Goal: Task Accomplishment & Management: Complete application form

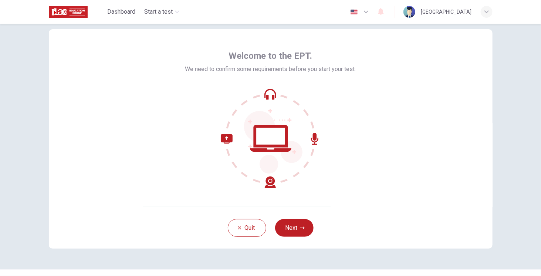
scroll to position [32, 0]
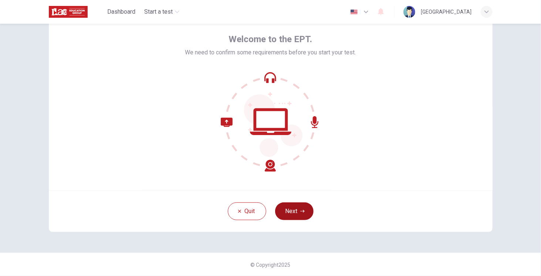
click at [289, 212] on button "Next" at bounding box center [294, 211] width 38 height 18
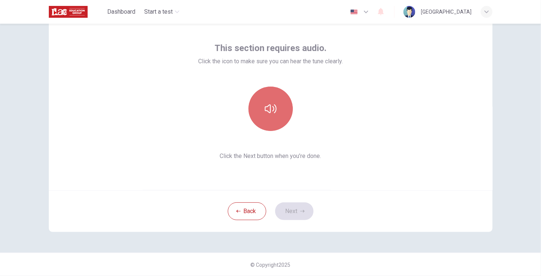
click at [265, 113] on icon "button" at bounding box center [271, 109] width 12 height 12
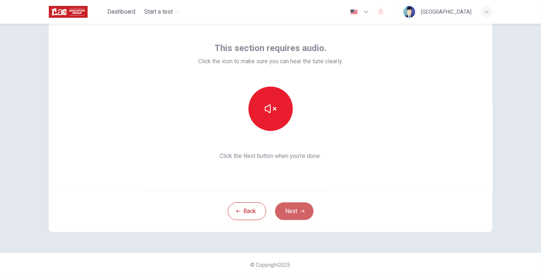
drag, startPoint x: 291, startPoint y: 207, endPoint x: 293, endPoint y: 202, distance: 5.5
click at [293, 204] on button "Next" at bounding box center [294, 211] width 38 height 18
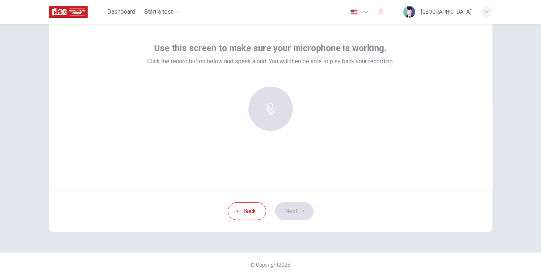
click at [268, 119] on div at bounding box center [271, 108] width 80 height 44
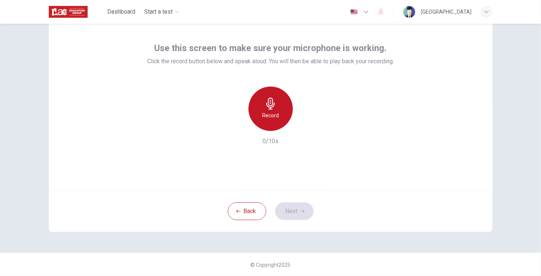
click at [256, 107] on div "Record" at bounding box center [270, 108] width 44 height 44
click at [256, 107] on div "Stop" at bounding box center [270, 108] width 44 height 44
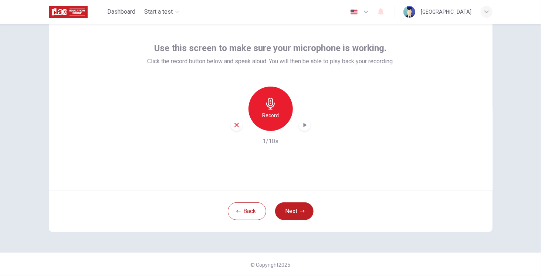
click at [301, 126] on icon "button" at bounding box center [304, 124] width 7 height 7
click at [301, 128] on icon "button" at bounding box center [304, 124] width 7 height 7
click at [275, 118] on h6 "Record" at bounding box center [270, 115] width 17 height 9
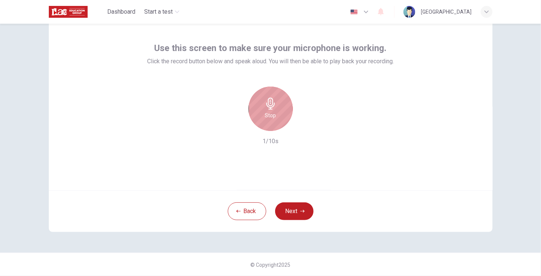
click at [275, 118] on div "Stop" at bounding box center [270, 108] width 44 height 44
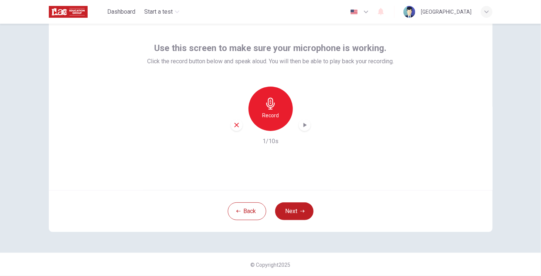
click at [301, 125] on icon "button" at bounding box center [304, 124] width 7 height 7
click at [304, 125] on icon "button" at bounding box center [304, 124] width 7 height 7
click at [301, 124] on icon "button" at bounding box center [304, 124] width 7 height 7
click at [269, 106] on icon "button" at bounding box center [271, 104] width 12 height 12
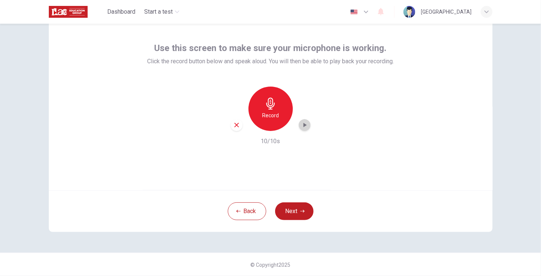
click at [301, 125] on icon "button" at bounding box center [304, 124] width 7 height 7
click at [303, 127] on icon "button" at bounding box center [304, 124] width 7 height 7
drag, startPoint x: 260, startPoint y: 115, endPoint x: 282, endPoint y: 122, distance: 22.7
click at [262, 115] on h6 "Record" at bounding box center [270, 115] width 17 height 9
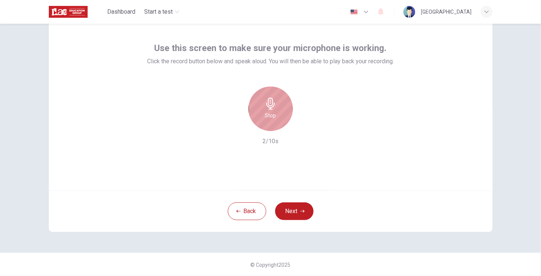
click at [265, 114] on h6 "Stop" at bounding box center [270, 115] width 11 height 9
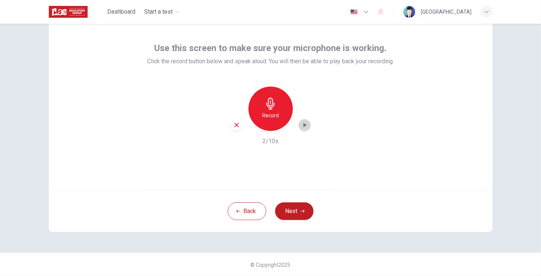
click at [304, 127] on icon "button" at bounding box center [304, 124] width 7 height 7
click at [304, 128] on icon "button" at bounding box center [304, 124] width 7 height 7
click at [302, 129] on div "button" at bounding box center [305, 125] width 12 height 12
click at [238, 125] on div "button" at bounding box center [237, 125] width 12 height 12
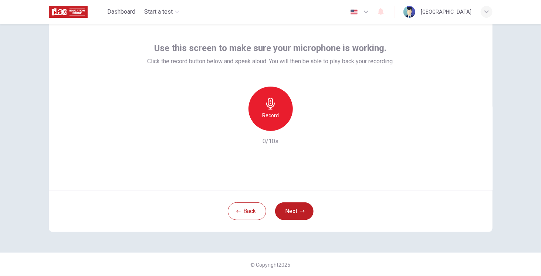
click at [271, 111] on h6 "Record" at bounding box center [270, 115] width 17 height 9
click at [303, 126] on icon "button" at bounding box center [304, 125] width 3 height 4
click at [301, 127] on icon "button" at bounding box center [304, 124] width 7 height 7
click at [289, 209] on button "Next" at bounding box center [294, 211] width 38 height 18
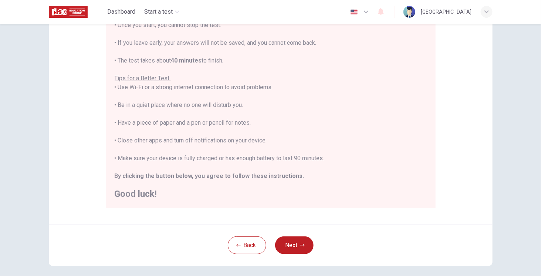
scroll to position [135, 0]
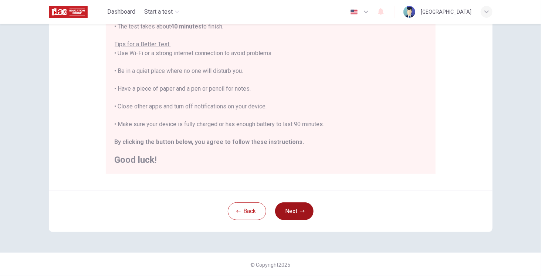
click at [303, 211] on button "Next" at bounding box center [294, 211] width 38 height 18
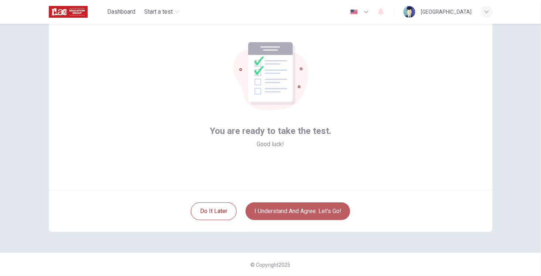
click at [265, 207] on button "I understand and agree. Let’s go!" at bounding box center [297, 211] width 105 height 18
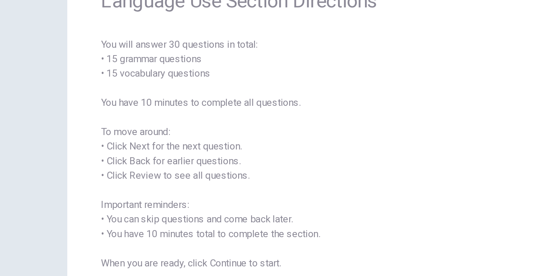
scroll to position [14, 0]
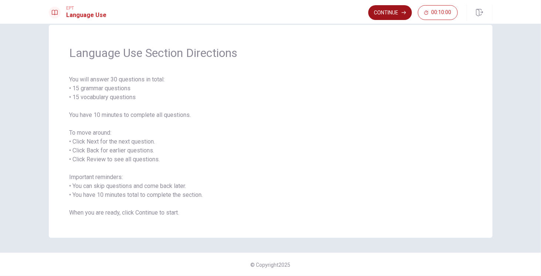
click at [391, 13] on button "Continue" at bounding box center [390, 12] width 44 height 15
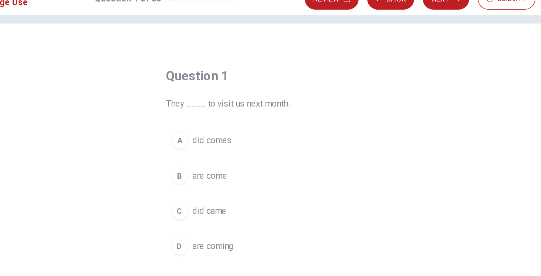
scroll to position [0, 0]
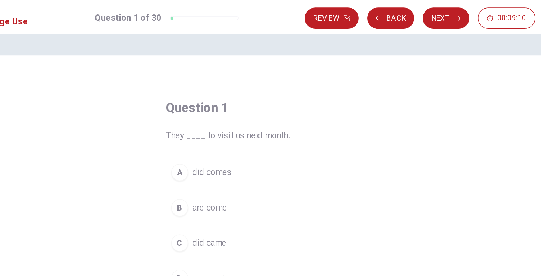
click at [386, 15] on button "Next" at bounding box center [395, 12] width 32 height 15
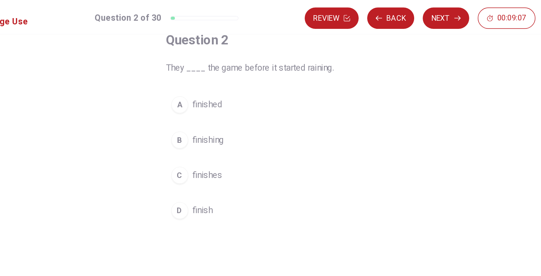
scroll to position [51, 0]
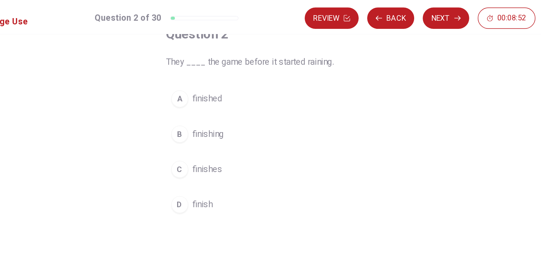
click at [211, 69] on div "A" at bounding box center [211, 68] width 12 height 12
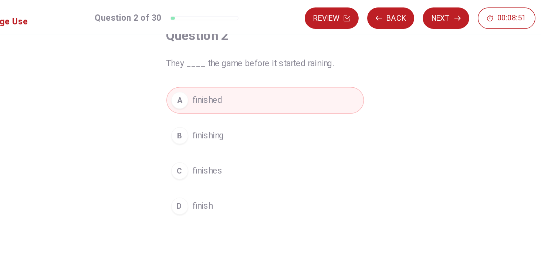
scroll to position [32, 0]
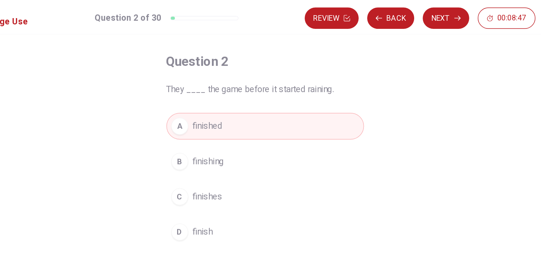
click at [399, 14] on button "Next" at bounding box center [395, 12] width 32 height 15
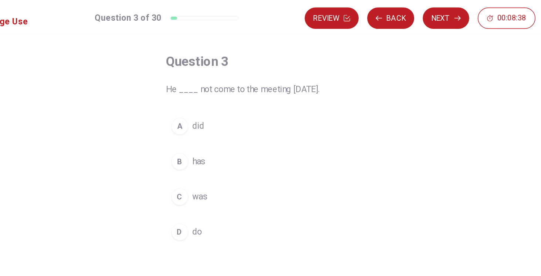
click at [209, 87] on div "A" at bounding box center [211, 87] width 12 height 12
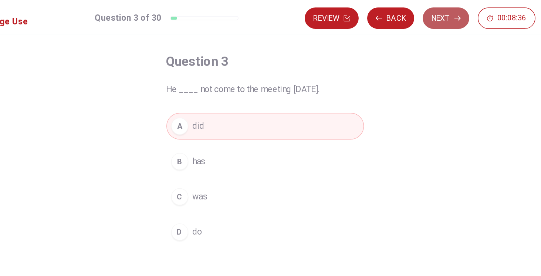
click at [396, 12] on button "Next" at bounding box center [395, 12] width 32 height 15
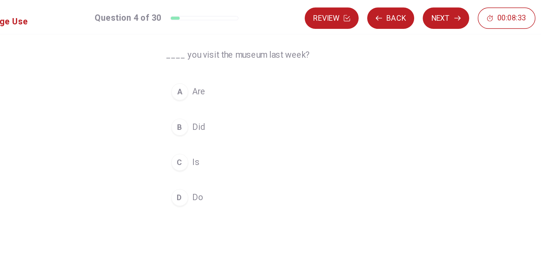
scroll to position [58, 0]
click at [205, 85] on div "B" at bounding box center [211, 86] width 12 height 12
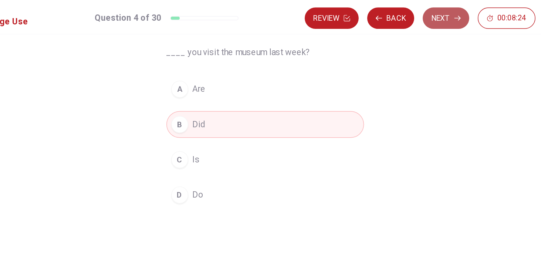
click at [385, 11] on button "Next" at bounding box center [395, 12] width 32 height 15
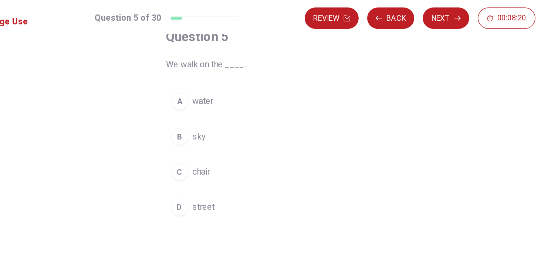
scroll to position [51, 0]
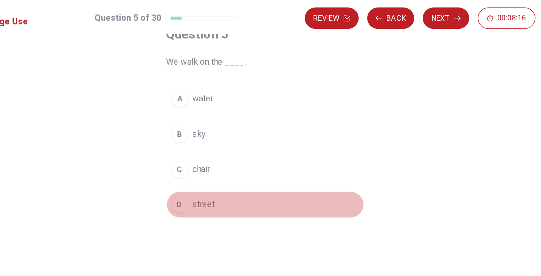
click at [220, 141] on span "street" at bounding box center [228, 141] width 16 height 9
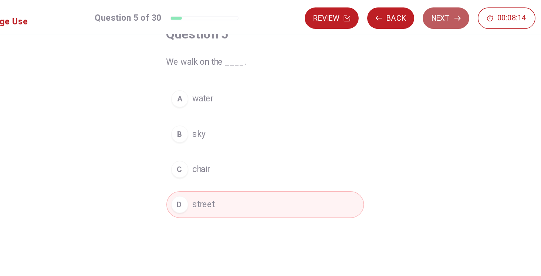
click at [392, 13] on button "Next" at bounding box center [395, 12] width 32 height 15
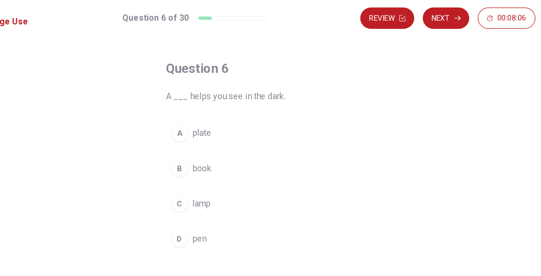
scroll to position [25, 0]
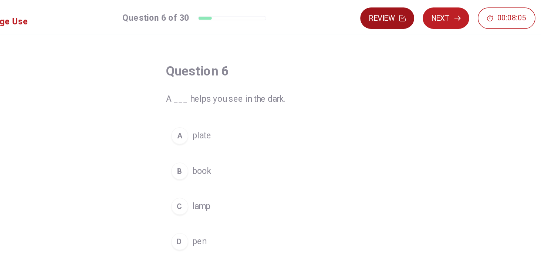
click at [346, 14] on button "Review" at bounding box center [354, 12] width 37 height 15
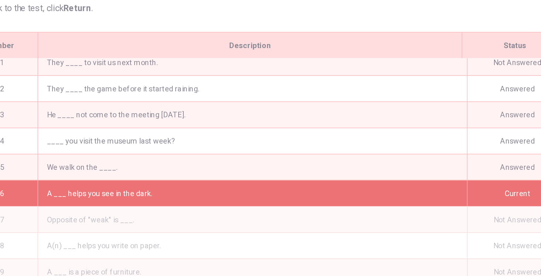
scroll to position [0, 0]
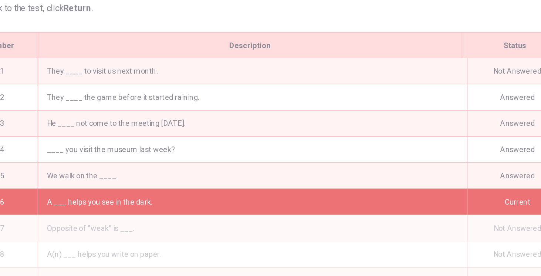
click at [170, 133] on div "They ____ to visit us next month." at bounding box center [261, 134] width 297 height 18
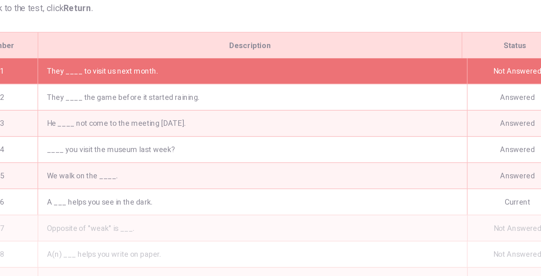
click at [184, 136] on div "They ____ to visit us next month." at bounding box center [261, 134] width 297 height 18
click at [181, 141] on div "They ____ to visit us next month." at bounding box center [261, 134] width 297 height 18
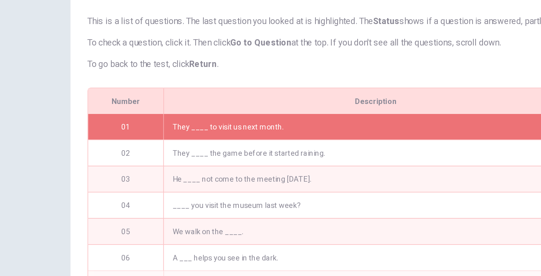
scroll to position [20, 0]
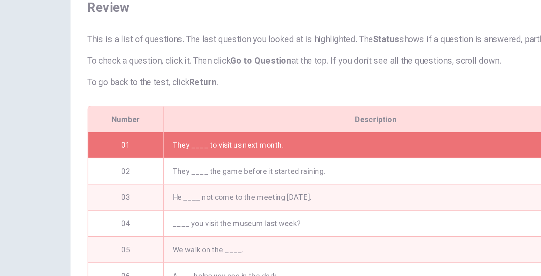
click at [129, 142] on div "They ____ to visit us next month." at bounding box center [261, 134] width 297 height 18
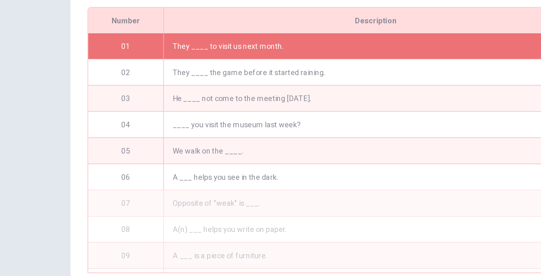
scroll to position [97, 0]
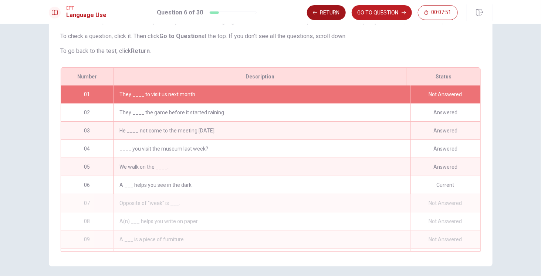
click at [323, 12] on button "Return" at bounding box center [326, 12] width 39 height 15
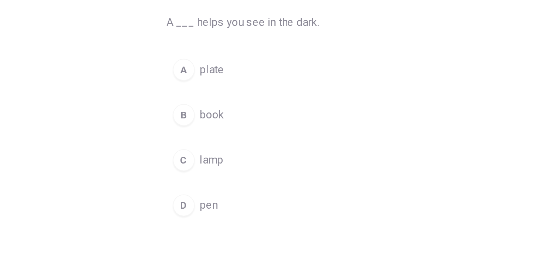
scroll to position [20, 0]
click at [217, 147] on button "C lamp" at bounding box center [270, 148] width 137 height 18
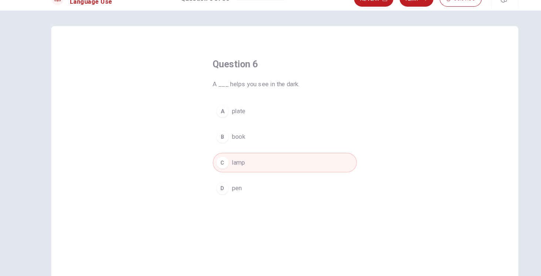
scroll to position [0, 0]
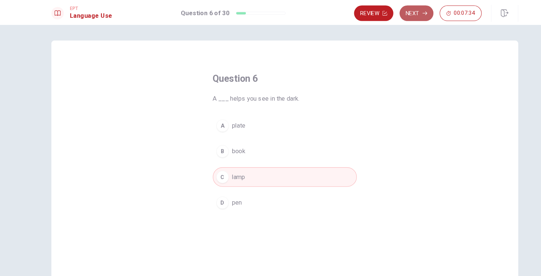
click at [393, 11] on button "Next" at bounding box center [395, 12] width 32 height 15
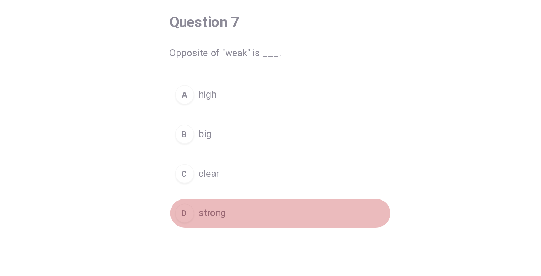
click at [220, 164] on span "strong" at bounding box center [228, 168] width 17 height 9
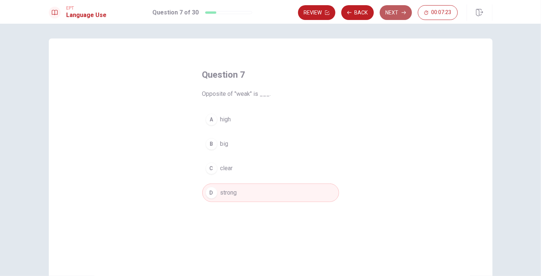
click at [397, 13] on button "Next" at bounding box center [395, 12] width 32 height 15
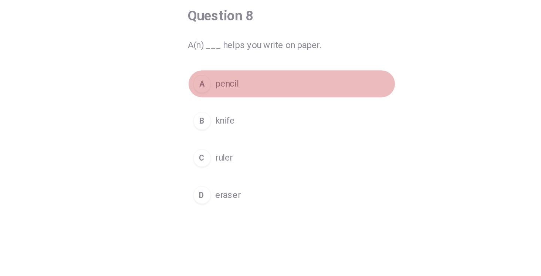
click at [217, 116] on button "A pencil" at bounding box center [270, 119] width 137 height 18
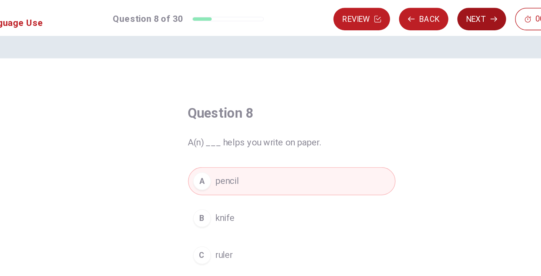
click at [391, 6] on button "Next" at bounding box center [395, 12] width 32 height 15
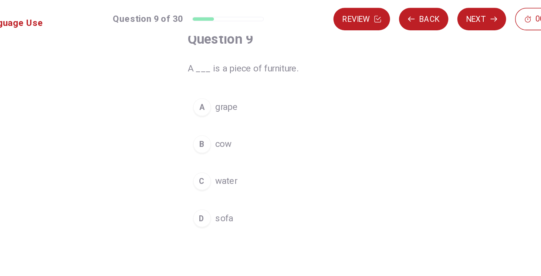
click at [216, 143] on button "D sofa" at bounding box center [270, 143] width 137 height 18
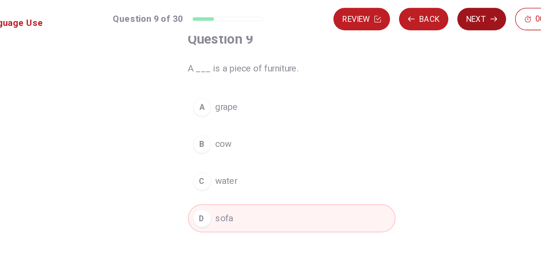
click at [391, 12] on button "Next" at bounding box center [395, 12] width 32 height 15
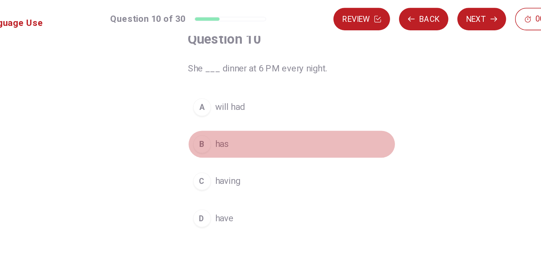
click at [211, 95] on div "B" at bounding box center [211, 95] width 12 height 12
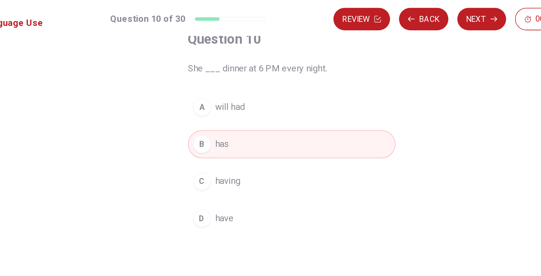
click at [393, 11] on button "Next" at bounding box center [395, 12] width 32 height 15
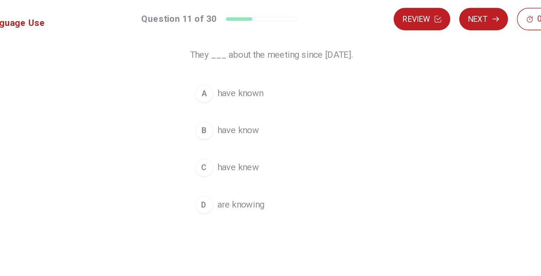
scroll to position [57, 0]
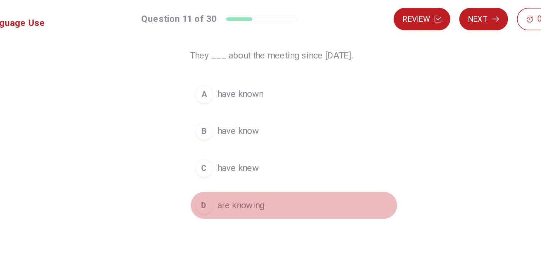
click at [211, 134] on div "D" at bounding box center [211, 135] width 12 height 12
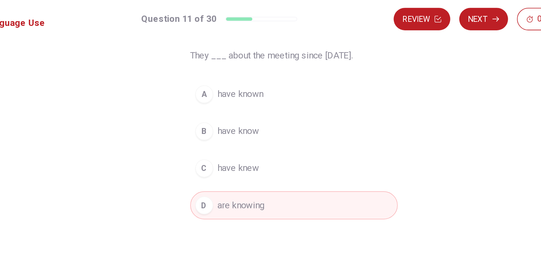
click at [389, 15] on button "Next" at bounding box center [395, 12] width 32 height 15
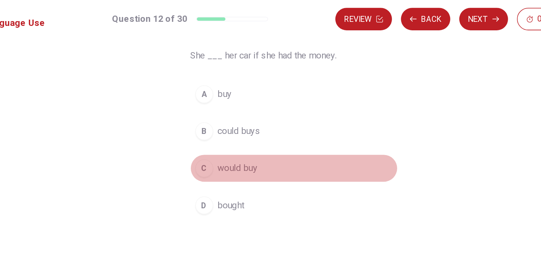
drag, startPoint x: 213, startPoint y: 110, endPoint x: 221, endPoint y: 109, distance: 7.5
click at [213, 110] on div "C" at bounding box center [211, 111] width 12 height 12
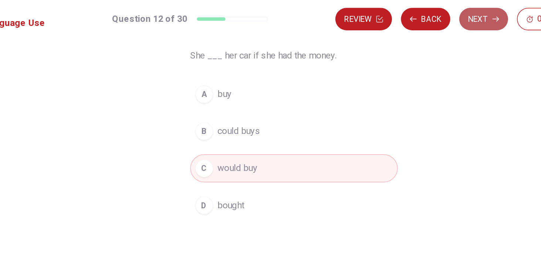
click at [402, 10] on button "Next" at bounding box center [395, 12] width 32 height 15
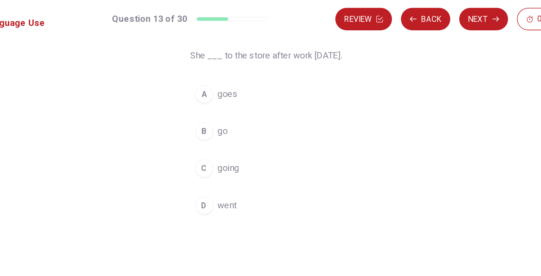
click at [209, 134] on div "D" at bounding box center [211, 135] width 12 height 12
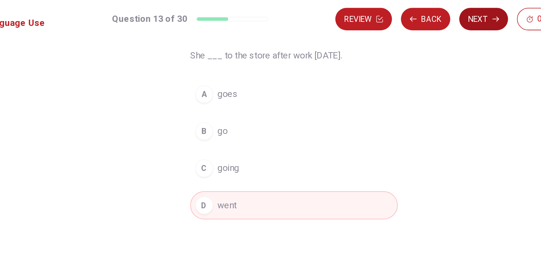
click at [398, 18] on button "Next" at bounding box center [395, 12] width 32 height 15
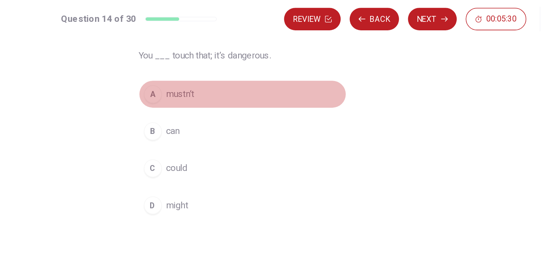
click at [207, 62] on div "A" at bounding box center [211, 62] width 12 height 12
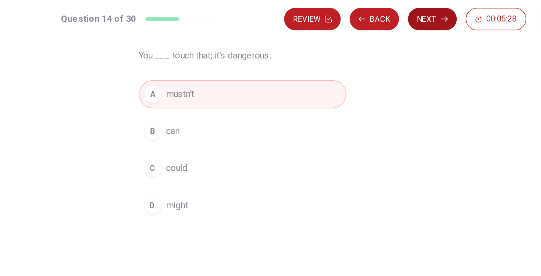
click at [392, 13] on button "Next" at bounding box center [395, 12] width 32 height 15
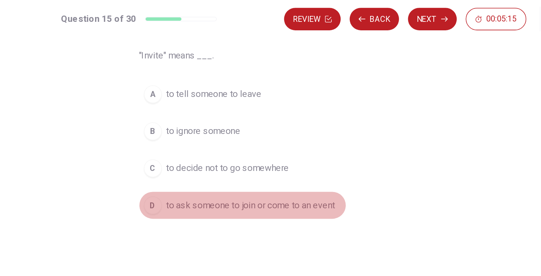
click at [217, 133] on button "D to ask someone to join or come to an event" at bounding box center [270, 135] width 137 height 18
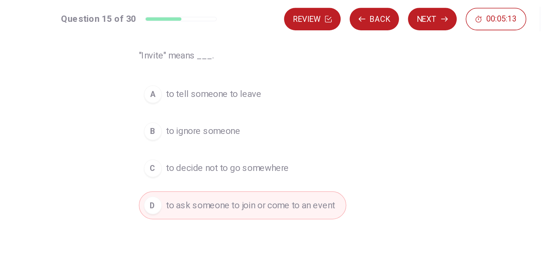
click at [398, 13] on button "Next" at bounding box center [395, 12] width 32 height 15
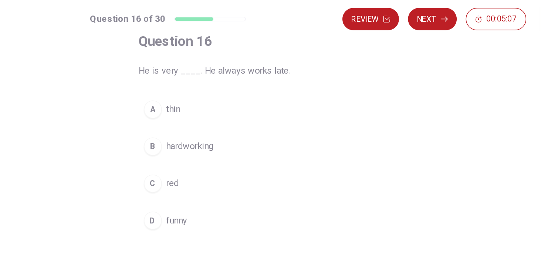
scroll to position [58, 0]
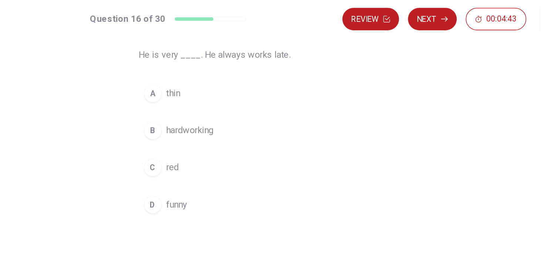
click at [229, 86] on span "hardworking" at bounding box center [235, 86] width 31 height 9
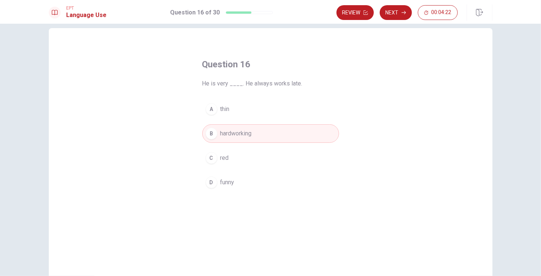
scroll to position [0, 0]
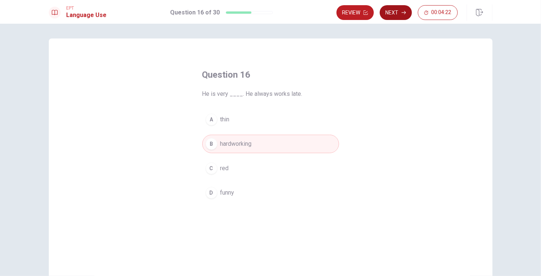
click at [400, 13] on button "Next" at bounding box center [395, 12] width 32 height 15
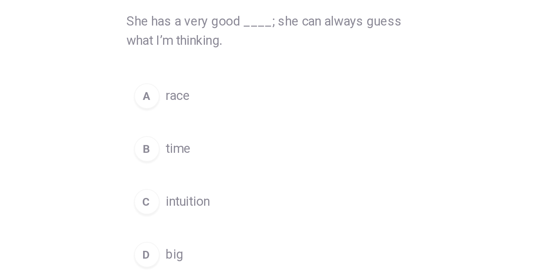
scroll to position [17, 0]
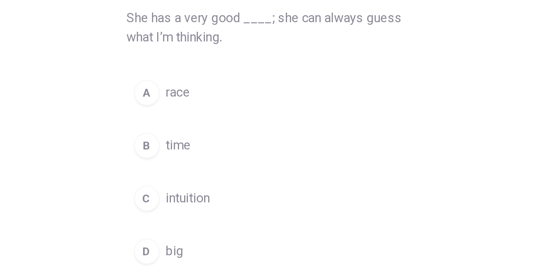
click at [211, 157] on div "C" at bounding box center [211, 160] width 12 height 12
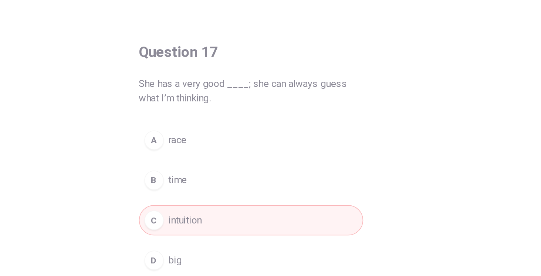
scroll to position [0, 0]
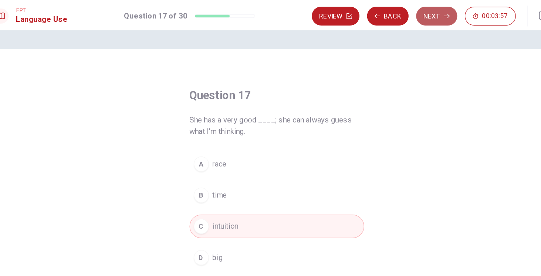
click at [396, 14] on button "Next" at bounding box center [395, 12] width 32 height 15
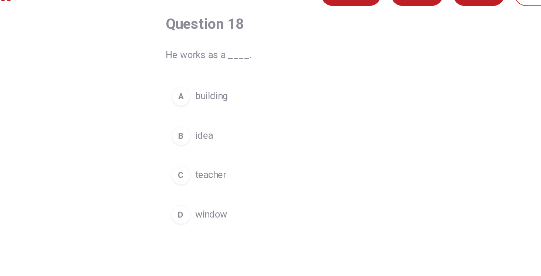
scroll to position [46, 0]
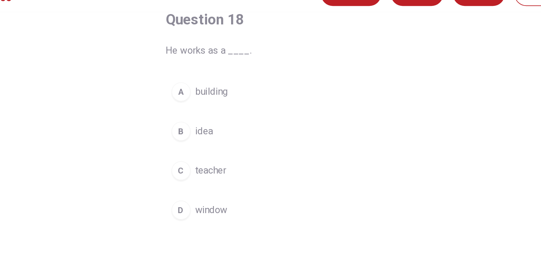
click at [225, 123] on span "teacher" at bounding box center [229, 121] width 19 height 9
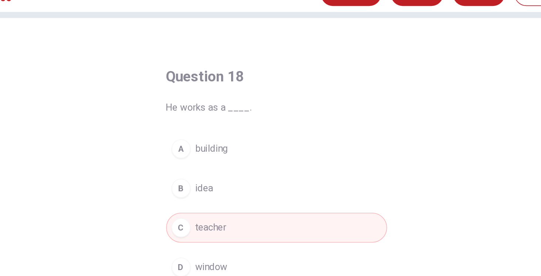
scroll to position [0, 0]
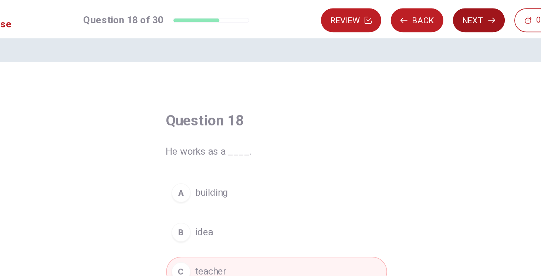
click at [398, 11] on button "Next" at bounding box center [395, 12] width 32 height 15
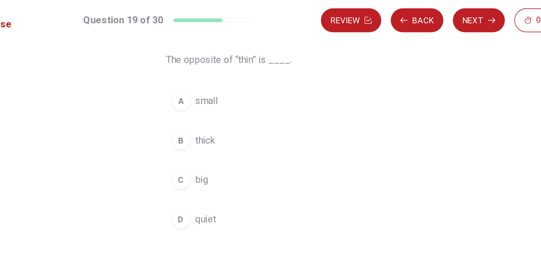
scroll to position [58, 0]
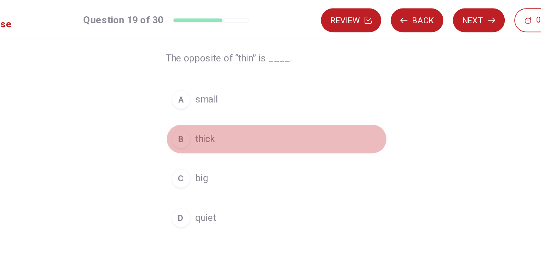
click at [213, 84] on div "B" at bounding box center [211, 86] width 12 height 12
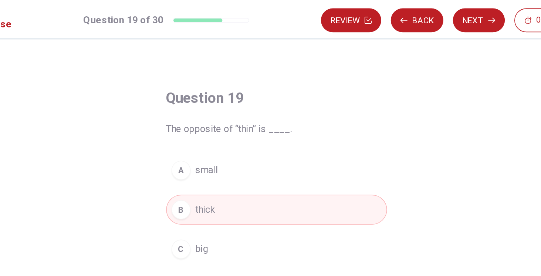
scroll to position [12, 0]
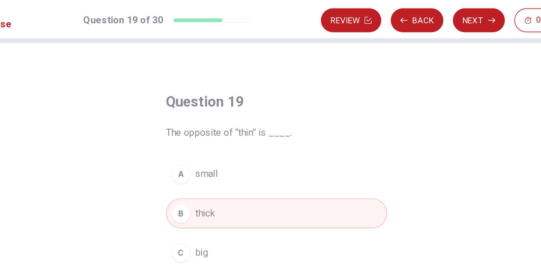
click at [400, 14] on button "Next" at bounding box center [395, 12] width 32 height 15
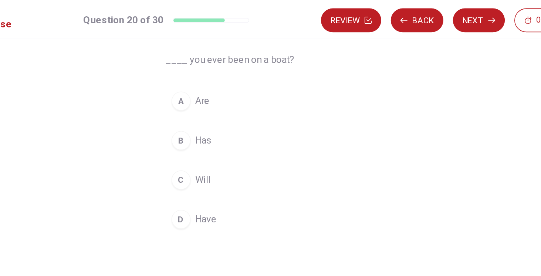
scroll to position [58, 0]
click at [213, 130] on div "D" at bounding box center [211, 135] width 12 height 12
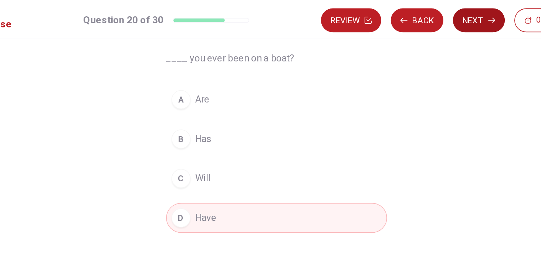
click at [398, 13] on button "Next" at bounding box center [395, 12] width 32 height 15
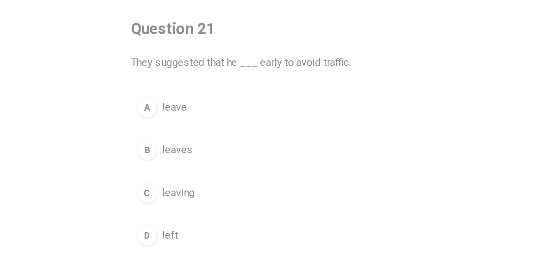
scroll to position [21, 0]
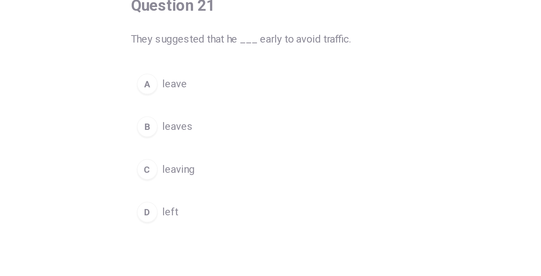
click at [212, 121] on div "B" at bounding box center [211, 123] width 12 height 12
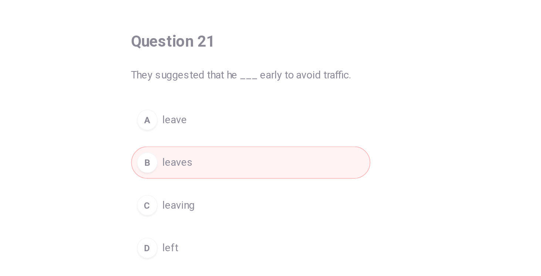
scroll to position [0, 0]
click at [220, 142] on span "leaves" at bounding box center [228, 143] width 17 height 9
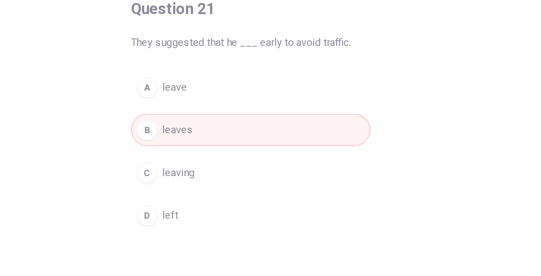
scroll to position [21, 0]
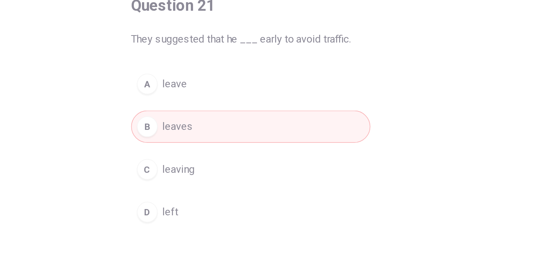
click at [230, 168] on button "D left" at bounding box center [270, 171] width 137 height 18
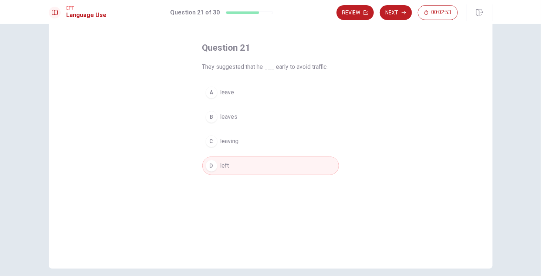
scroll to position [0, 0]
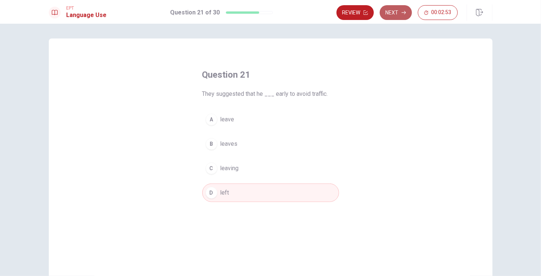
click at [390, 9] on button "Next" at bounding box center [395, 12] width 32 height 15
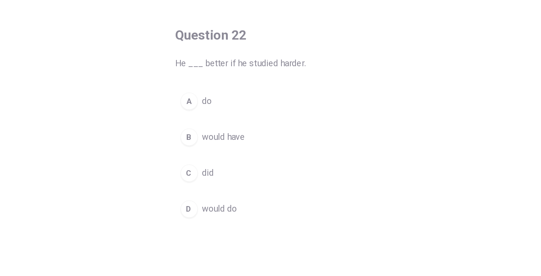
scroll to position [25, 0]
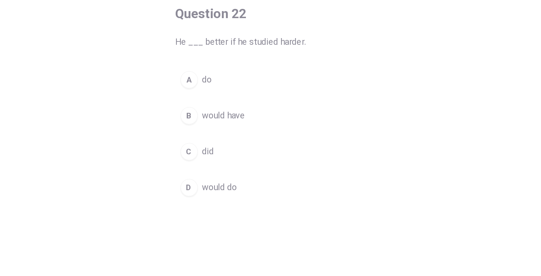
click at [212, 120] on div "B" at bounding box center [211, 119] width 12 height 12
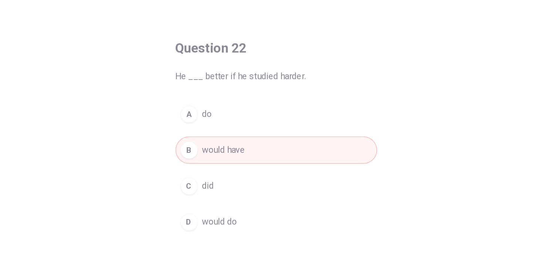
scroll to position [0, 0]
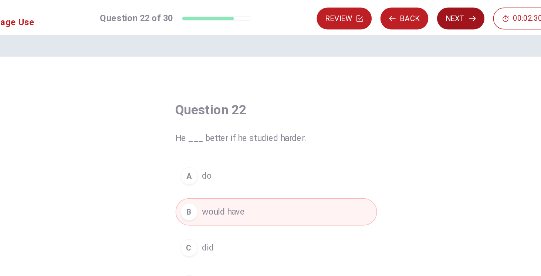
click at [391, 8] on button "Next" at bounding box center [395, 12] width 32 height 15
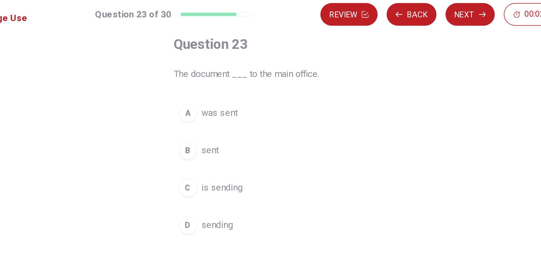
scroll to position [58, 0]
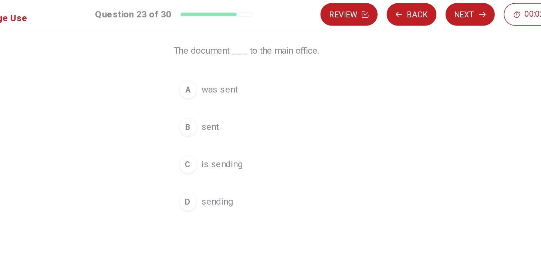
click at [212, 60] on div "A" at bounding box center [211, 62] width 12 height 12
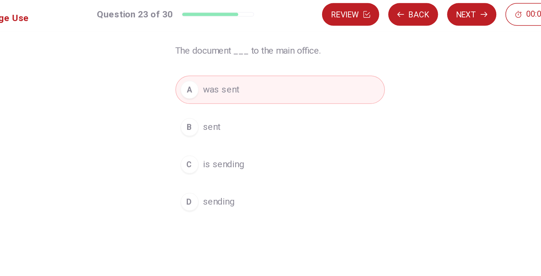
click at [393, 13] on button "Next" at bounding box center [395, 12] width 32 height 15
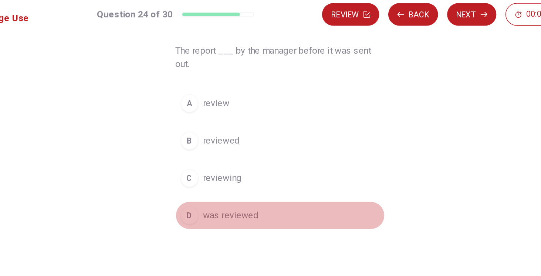
click at [234, 145] on span "was reviewed" at bounding box center [238, 143] width 36 height 9
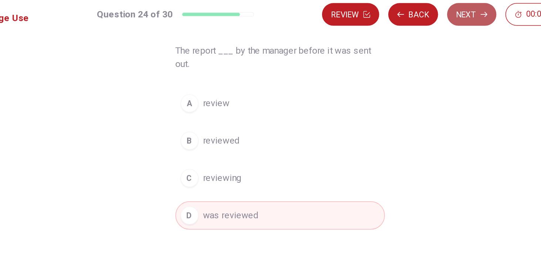
click at [393, 11] on button "Next" at bounding box center [395, 12] width 32 height 15
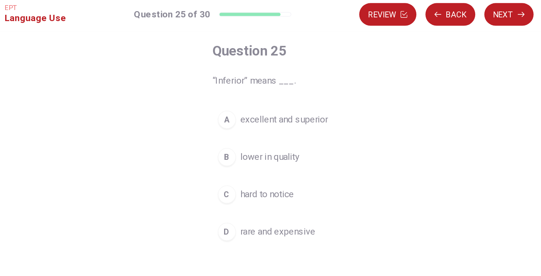
scroll to position [53, 0]
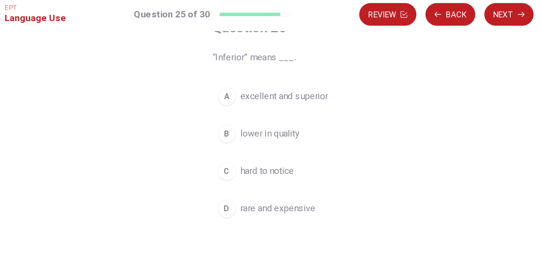
click at [212, 89] on div "B" at bounding box center [211, 91] width 12 height 12
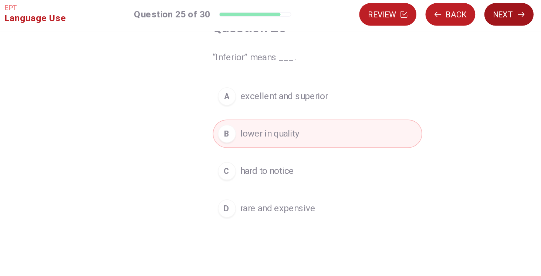
click at [396, 8] on button "Next" at bounding box center [395, 12] width 32 height 15
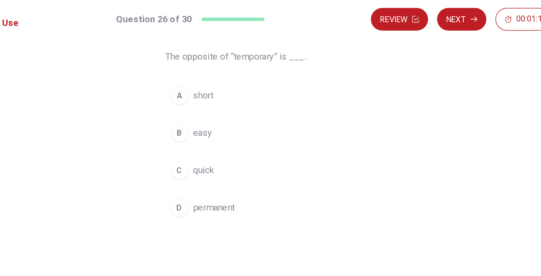
scroll to position [58, 0]
click at [212, 136] on div "D" at bounding box center [211, 135] width 12 height 12
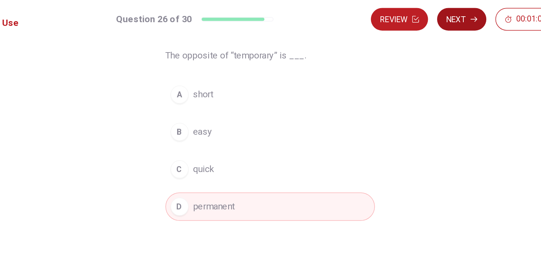
click at [393, 10] on button "Next" at bounding box center [395, 12] width 32 height 15
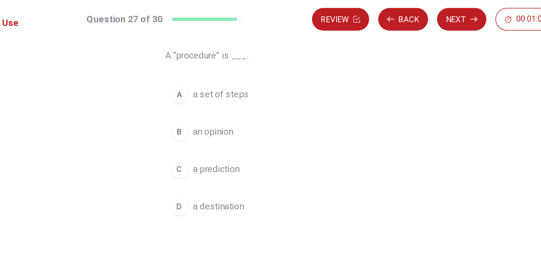
click at [247, 61] on span "a set of steps" at bounding box center [238, 61] width 37 height 9
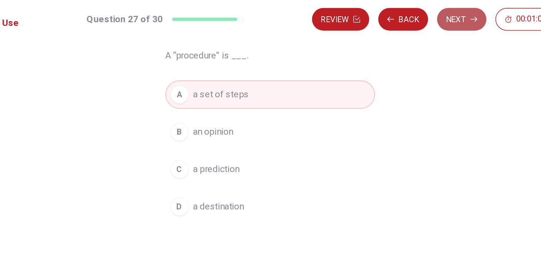
click at [390, 13] on button "Next" at bounding box center [395, 12] width 32 height 15
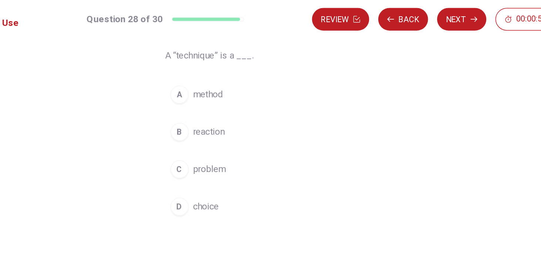
click at [230, 60] on span "method" at bounding box center [230, 61] width 20 height 9
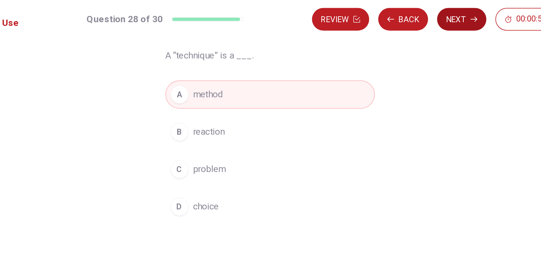
click at [392, 16] on button "Next" at bounding box center [395, 12] width 32 height 15
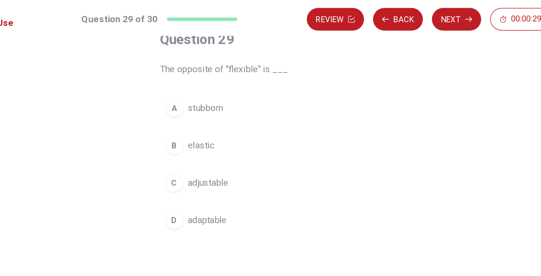
scroll to position [34, 0]
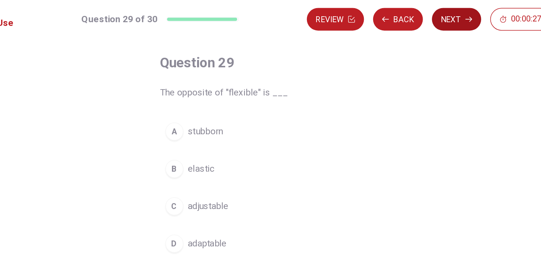
click at [386, 13] on button "Next" at bounding box center [395, 12] width 32 height 15
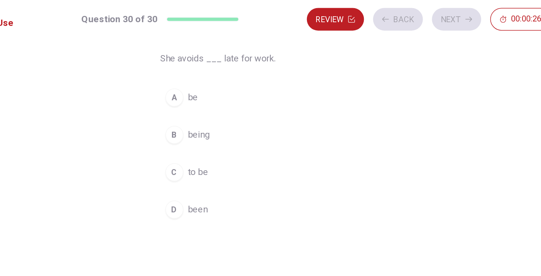
scroll to position [58, 0]
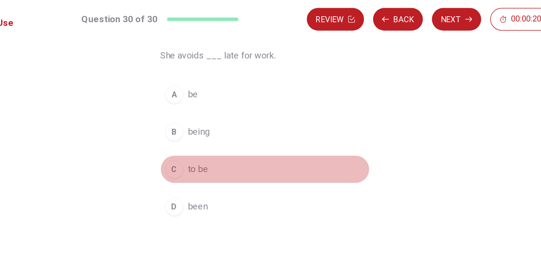
click at [225, 111] on span "to be" at bounding box center [226, 110] width 13 height 9
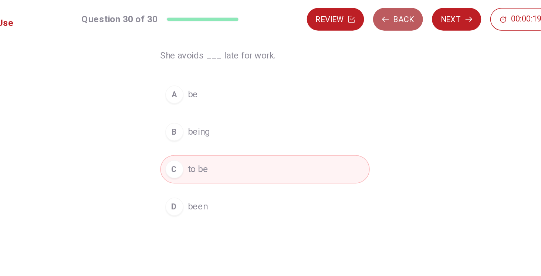
click at [356, 11] on button "Back" at bounding box center [357, 12] width 33 height 15
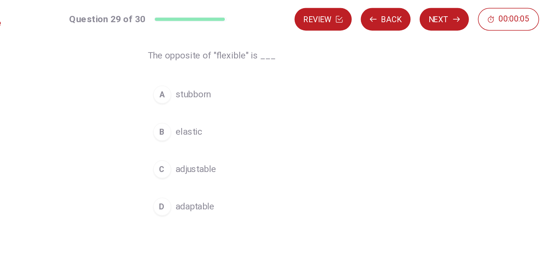
click at [208, 135] on div "D" at bounding box center [211, 135] width 12 height 12
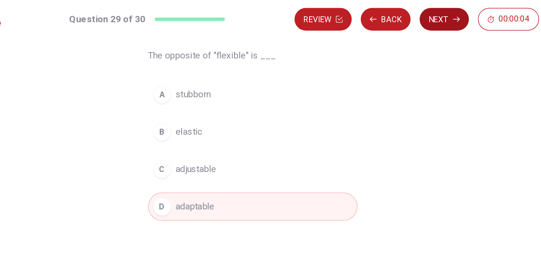
click at [394, 14] on button "Next" at bounding box center [395, 12] width 32 height 15
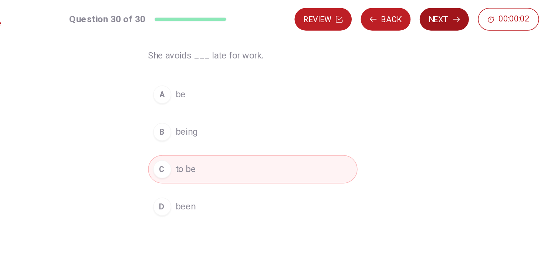
click at [393, 12] on button "Next" at bounding box center [395, 12] width 32 height 15
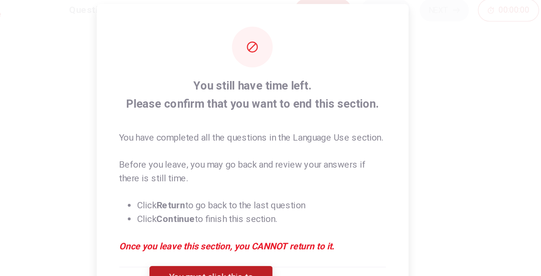
scroll to position [9, 0]
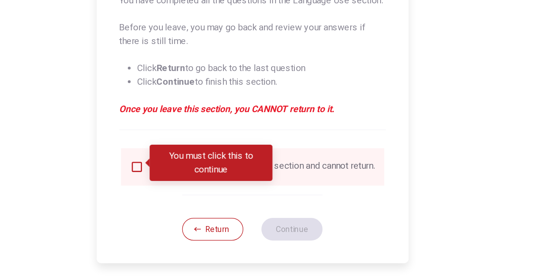
click at [193, 202] on input "You must click this to continue" at bounding box center [194, 204] width 9 height 9
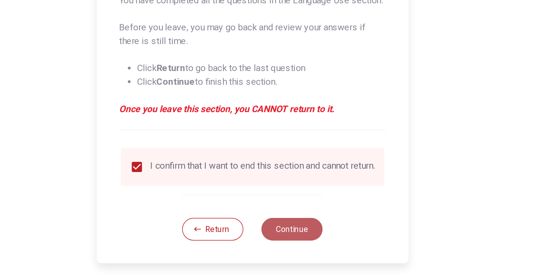
click at [299, 248] on button "Continue" at bounding box center [296, 245] width 40 height 15
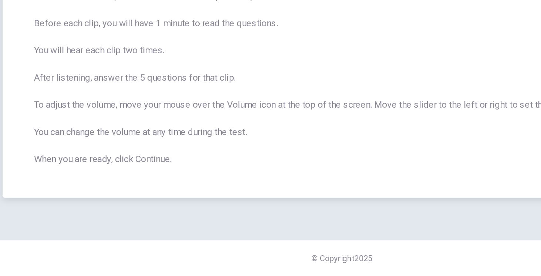
scroll to position [0, 0]
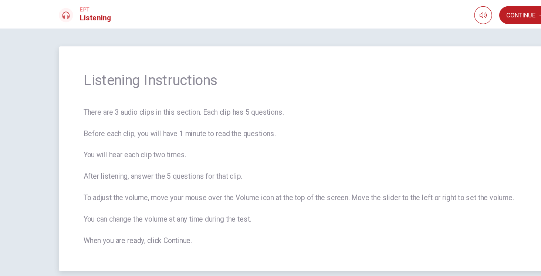
click at [237, 144] on span "There are 3 audio clips in this section. Each clip has 5 questions. Before each…" at bounding box center [270, 146] width 402 height 115
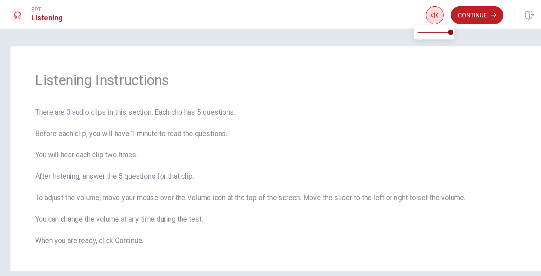
click at [396, 7] on button "button" at bounding box center [400, 12] width 15 height 15
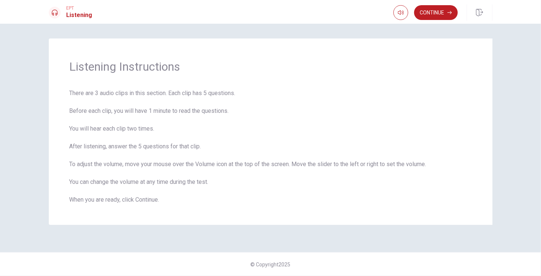
drag, startPoint x: 446, startPoint y: 11, endPoint x: 443, endPoint y: 17, distance: 6.9
click at [446, 11] on button "Continue" at bounding box center [436, 12] width 44 height 15
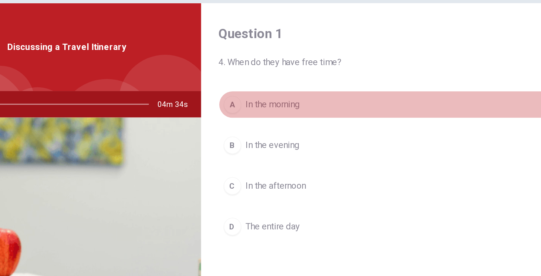
click at [280, 103] on span "In the morning" at bounding box center [277, 106] width 37 height 9
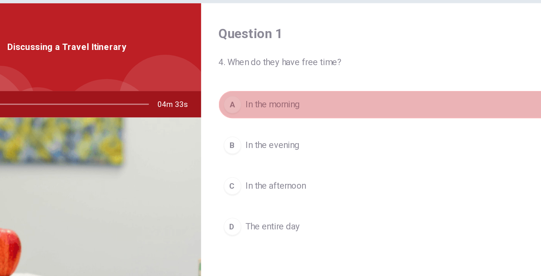
click at [275, 106] on span "In the morning" at bounding box center [277, 106] width 37 height 9
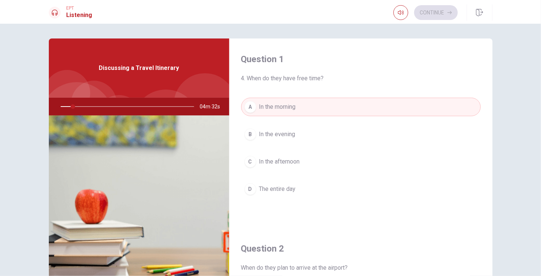
drag, startPoint x: 70, startPoint y: 107, endPoint x: 61, endPoint y: 106, distance: 8.9
click at [56, 108] on div at bounding box center [126, 107] width 148 height 18
drag, startPoint x: 70, startPoint y: 106, endPoint x: 65, endPoint y: 106, distance: 4.4
click at [62, 108] on div at bounding box center [126, 107] width 148 height 18
drag, startPoint x: 65, startPoint y: 105, endPoint x: 61, endPoint y: 105, distance: 4.4
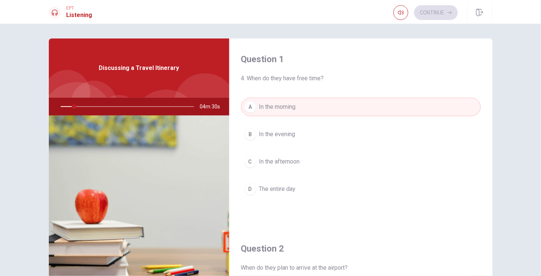
click at [62, 105] on div at bounding box center [126, 107] width 148 height 18
click at [59, 105] on div at bounding box center [126, 107] width 148 height 18
click at [53, 108] on div at bounding box center [126, 107] width 148 height 18
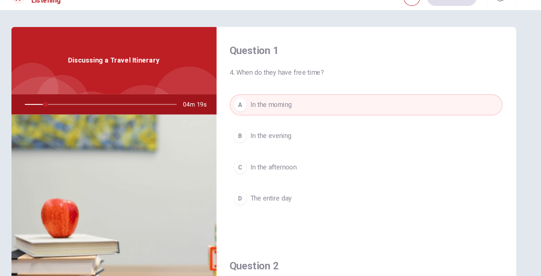
drag, startPoint x: 117, startPoint y: 106, endPoint x: 84, endPoint y: 100, distance: 33.3
click at [109, 105] on div at bounding box center [126, 107] width 148 height 18
click at [75, 107] on div at bounding box center [126, 107] width 148 height 18
drag, startPoint x: 74, startPoint y: 107, endPoint x: 48, endPoint y: 107, distance: 26.6
click at [43, 109] on div "Question 1 4. When do they have free time? A In the morning B In the evening C …" at bounding box center [270, 166] width 467 height 257
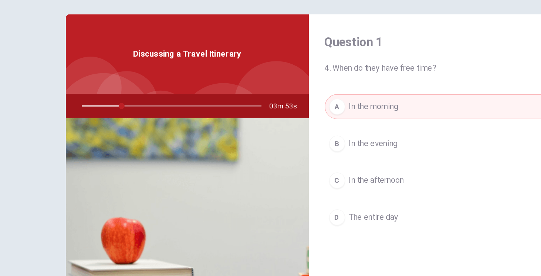
click at [116, 70] on span "Discussing a Travel Itinerary" at bounding box center [139, 68] width 80 height 9
click at [123, 69] on span "Discussing a Travel Itinerary" at bounding box center [139, 68] width 80 height 9
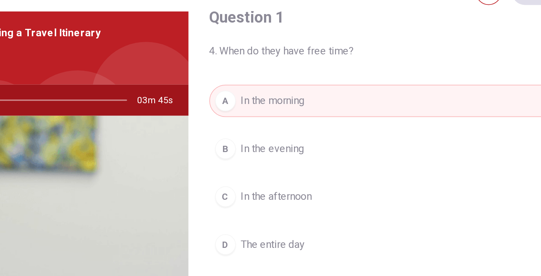
scroll to position [42, 0]
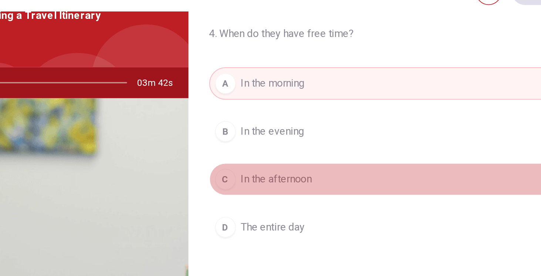
click at [301, 112] on button "C In the afternoon" at bounding box center [360, 119] width 239 height 18
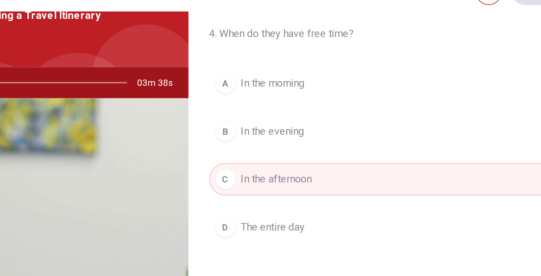
click at [238, 48] on div "Question 1 4. When do they have free time? A In the morning B In the evening C …" at bounding box center [360, 90] width 263 height 189
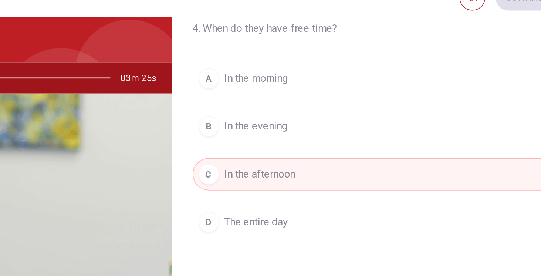
scroll to position [58, 0]
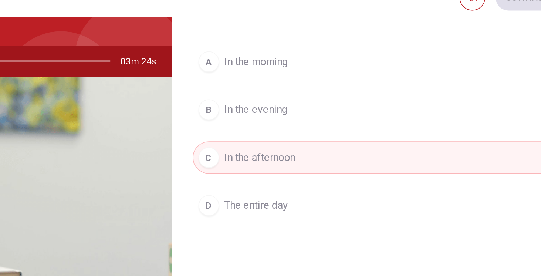
click at [279, 48] on span "In the morning" at bounding box center [277, 49] width 37 height 9
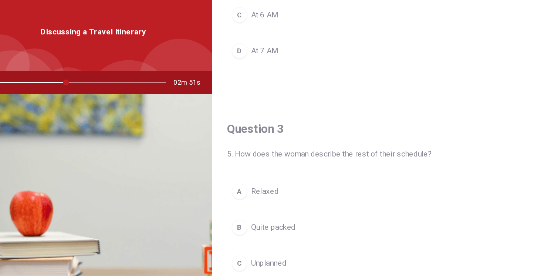
scroll to position [0, 0]
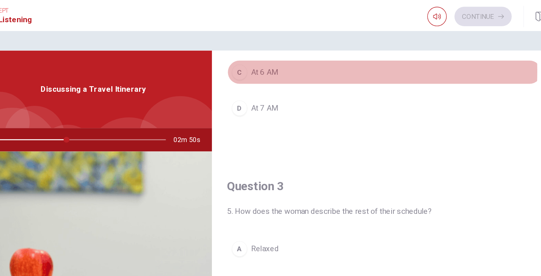
click at [259, 52] on span "At 6 AM" at bounding box center [269, 55] width 21 height 9
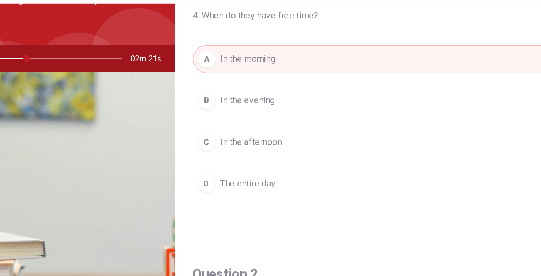
scroll to position [49, 0]
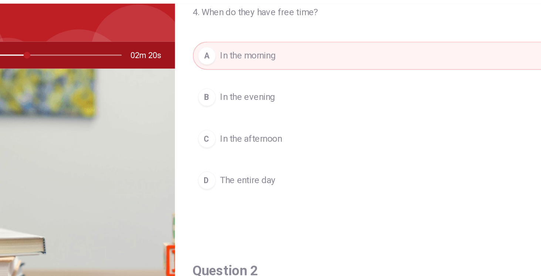
click at [282, 112] on span "In the afternoon" at bounding box center [279, 112] width 41 height 9
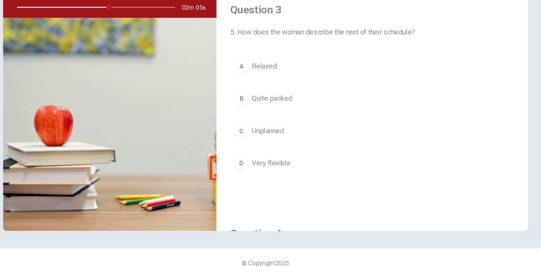
scroll to position [0, 0]
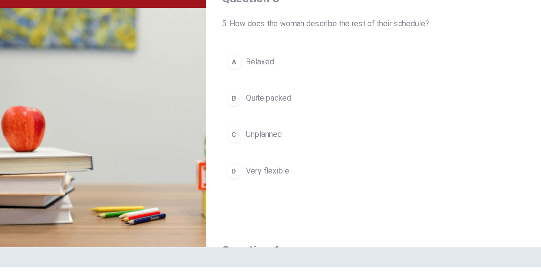
click at [276, 121] on span "Quite packed" at bounding box center [276, 125] width 34 height 9
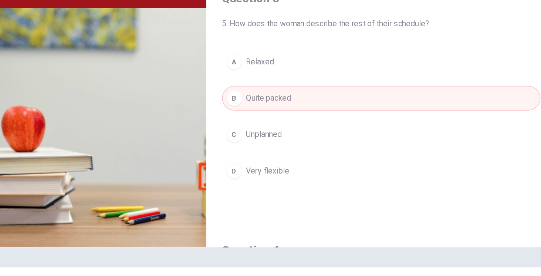
click at [272, 95] on span "Relaxed" at bounding box center [269, 98] width 21 height 9
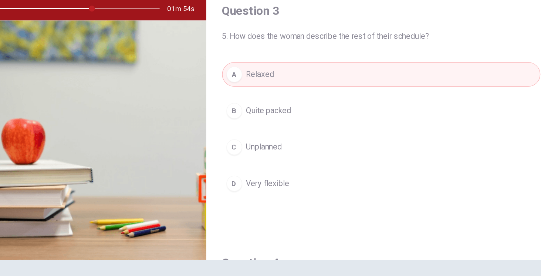
scroll to position [30, 0]
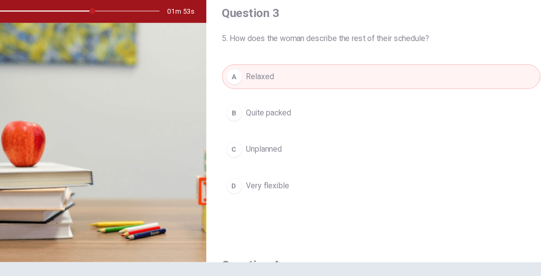
drag, startPoint x: 278, startPoint y: 192, endPoint x: 275, endPoint y: 179, distance: 13.4
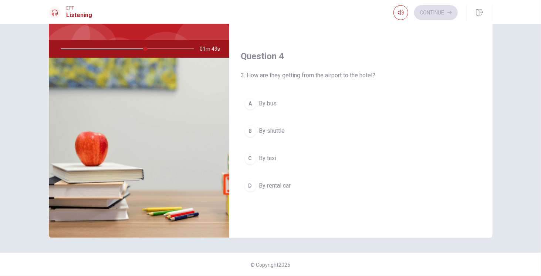
scroll to position [514, 0]
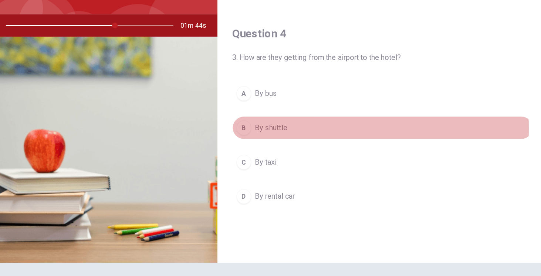
click at [249, 126] on div "B" at bounding box center [250, 130] width 12 height 12
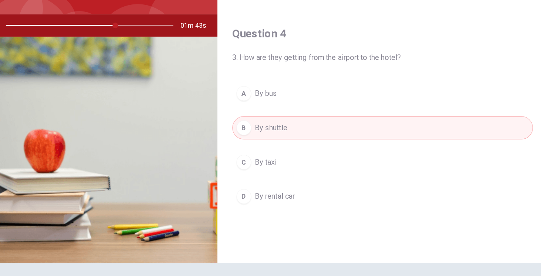
drag, startPoint x: 264, startPoint y: 100, endPoint x: 269, endPoint y: 108, distance: 9.1
click at [264, 100] on span "By bus" at bounding box center [268, 102] width 18 height 9
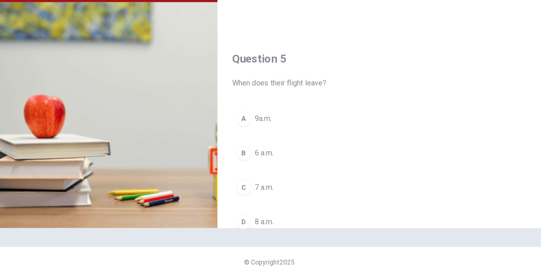
scroll to position [683, 0]
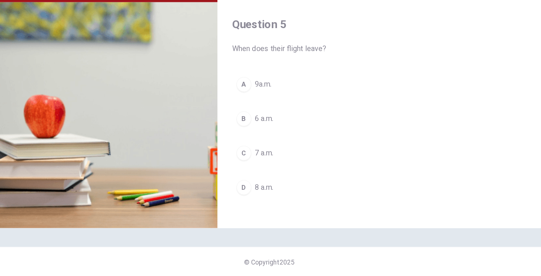
click at [253, 199] on div "D" at bounding box center [250, 205] width 12 height 12
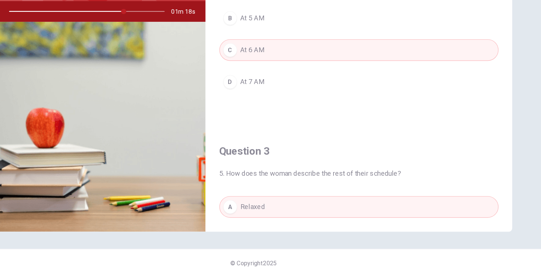
scroll to position [0, 0]
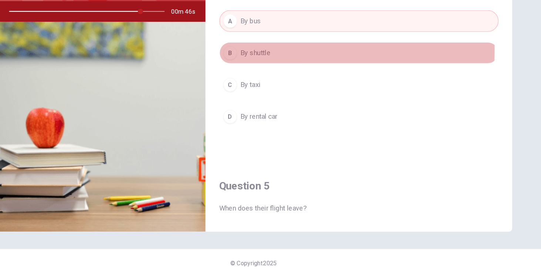
click at [260, 80] on span "By shuttle" at bounding box center [272, 84] width 26 height 9
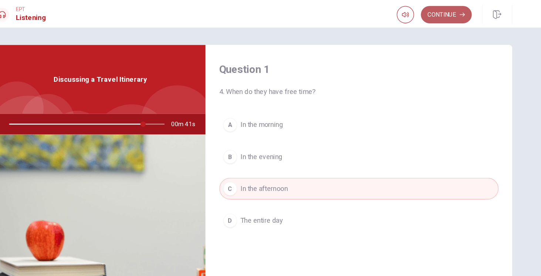
click at [439, 13] on button "Continue" at bounding box center [436, 12] width 44 height 15
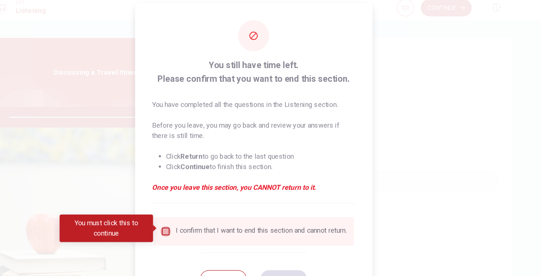
click at [191, 204] on input "You must click this to continue" at bounding box center [194, 204] width 9 height 9
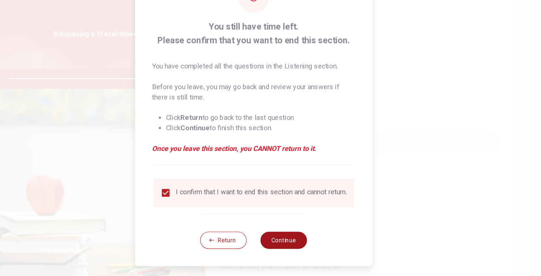
click at [296, 246] on button "Continue" at bounding box center [296, 245] width 40 height 15
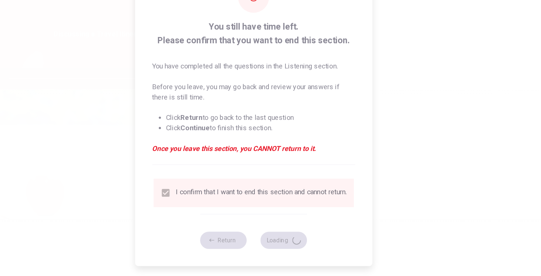
type input "88"
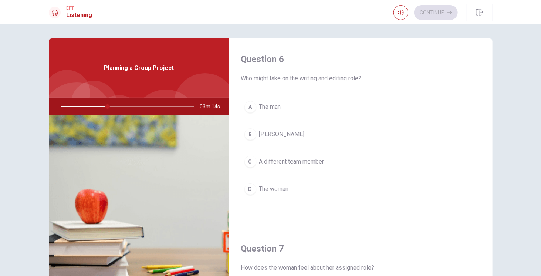
click at [270, 106] on span "The man" at bounding box center [270, 106] width 22 height 9
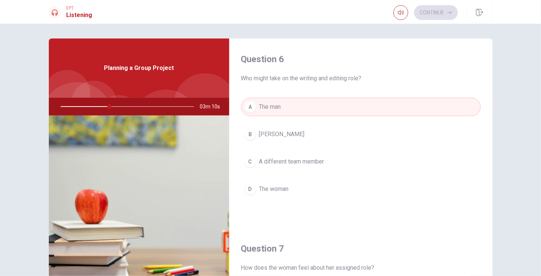
click at [283, 105] on button "A The man" at bounding box center [360, 107] width 239 height 18
drag, startPoint x: 271, startPoint y: 132, endPoint x: 277, endPoint y: 134, distance: 5.8
click at [274, 133] on button "B [PERSON_NAME]" at bounding box center [360, 134] width 239 height 18
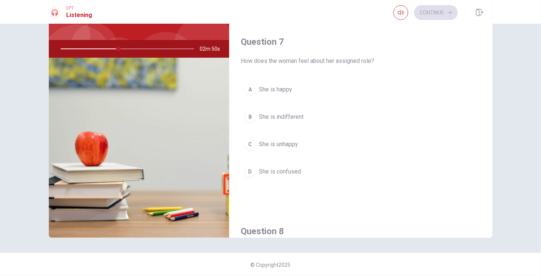
scroll to position [148, 0]
click at [280, 91] on span "She is happy" at bounding box center [275, 90] width 33 height 9
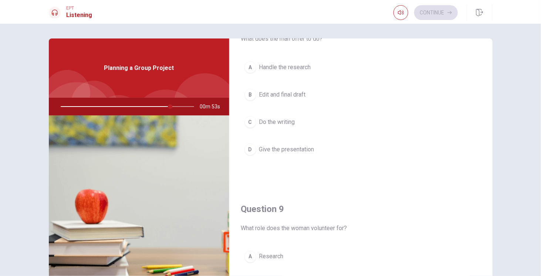
scroll to position [424, 0]
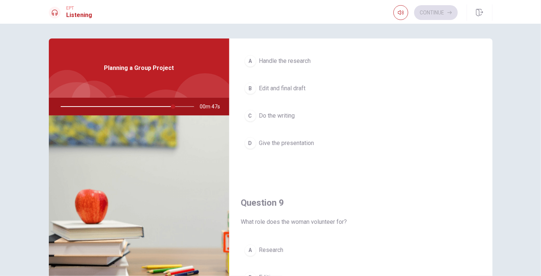
click at [269, 66] on div "A Handle the research B Edit and final draft C Do the writing D Give the presen…" at bounding box center [360, 109] width 239 height 115
click at [272, 61] on span "Handle the research" at bounding box center [285, 61] width 52 height 9
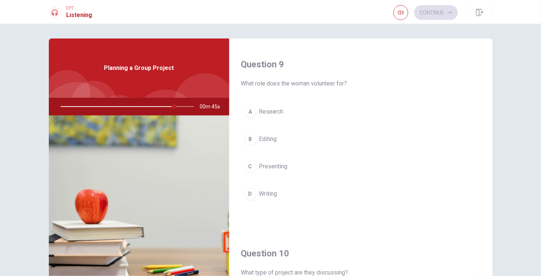
scroll to position [572, 0]
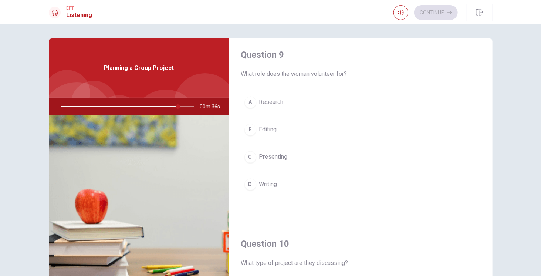
click at [270, 153] on span "Presenting" at bounding box center [273, 157] width 28 height 9
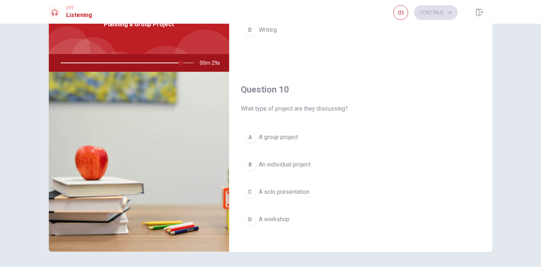
scroll to position [58, 0]
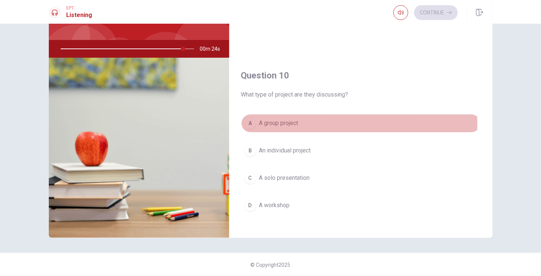
click at [291, 119] on span "A group project" at bounding box center [278, 123] width 39 height 9
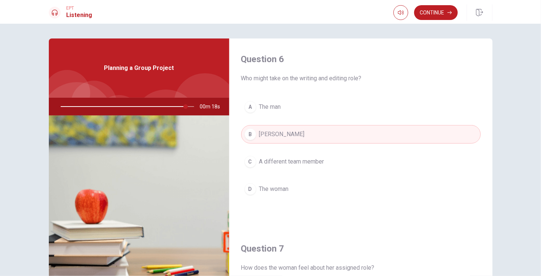
scroll to position [0, 0]
click at [445, 10] on button "Continue" at bounding box center [436, 12] width 44 height 15
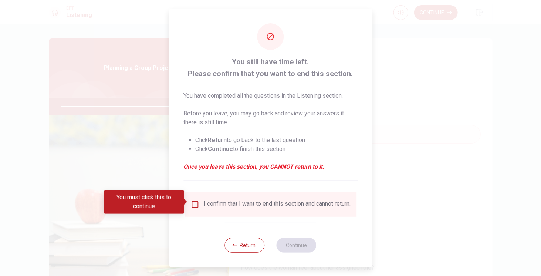
click at [194, 201] on input "You must click this to continue" at bounding box center [194, 204] width 9 height 9
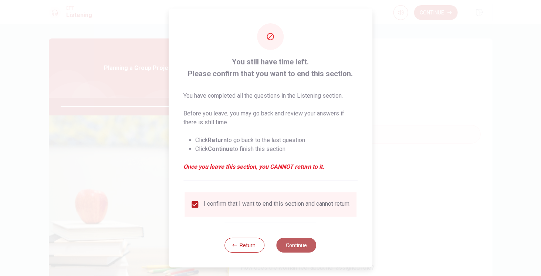
click at [290, 252] on button "Continue" at bounding box center [296, 245] width 40 height 15
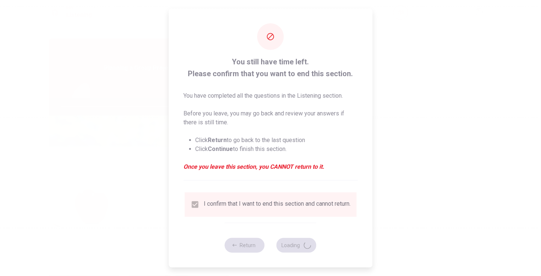
type input "98"
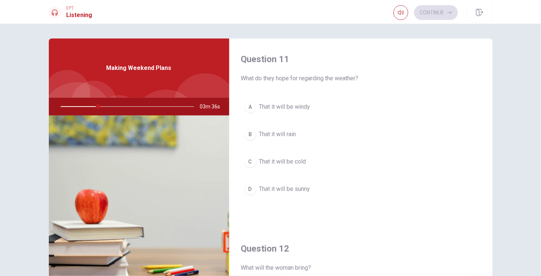
click at [191, 66] on div "Making Weekend Plans" at bounding box center [139, 67] width 180 height 59
click at [304, 107] on span "That it will be windy" at bounding box center [284, 106] width 51 height 9
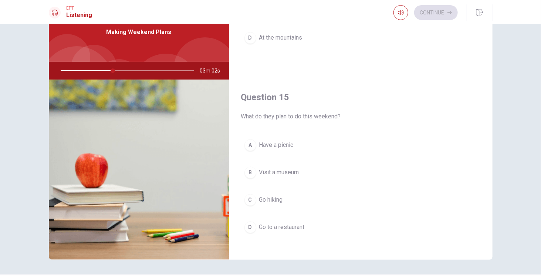
scroll to position [37, 0]
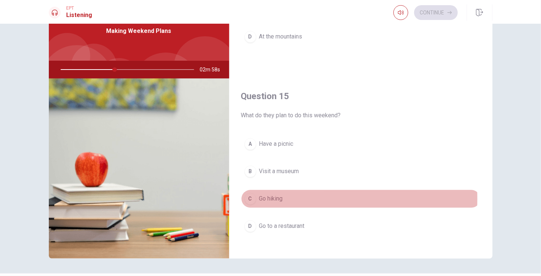
click at [265, 194] on span "Go hiking" at bounding box center [271, 198] width 24 height 9
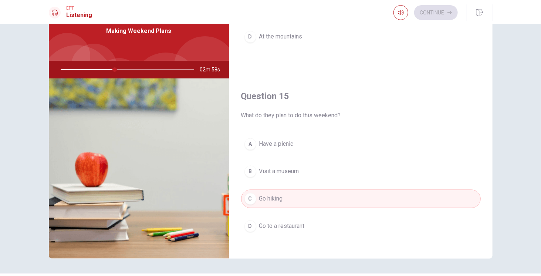
click at [263, 139] on span "Have a picnic" at bounding box center [276, 143] width 34 height 9
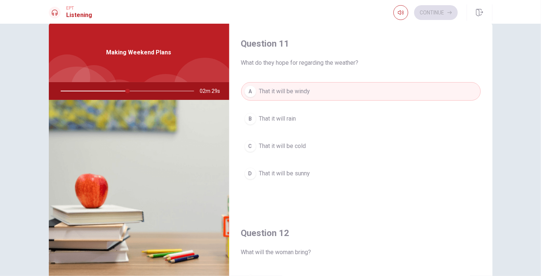
scroll to position [58, 0]
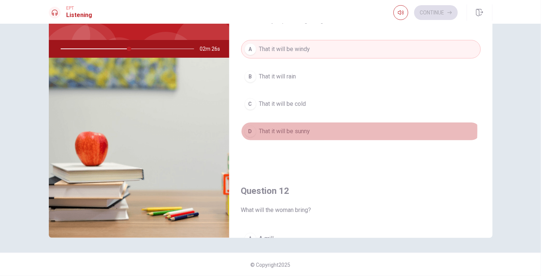
click at [299, 129] on span "That it will be sunny" at bounding box center [284, 131] width 51 height 9
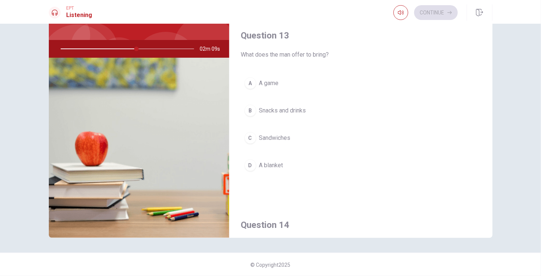
scroll to position [369, 0]
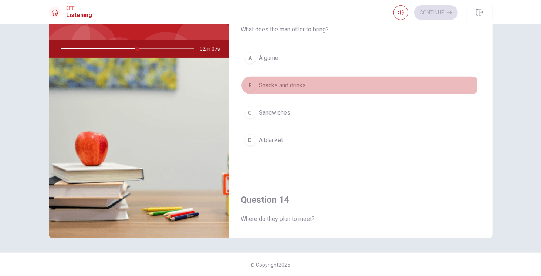
click at [253, 81] on div "B" at bounding box center [250, 85] width 12 height 12
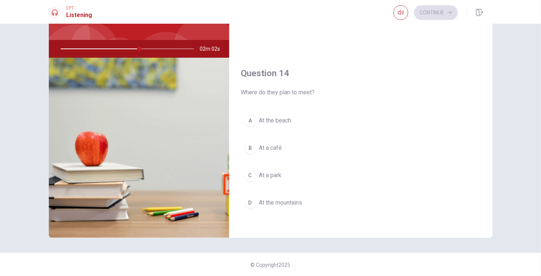
scroll to position [517, 0]
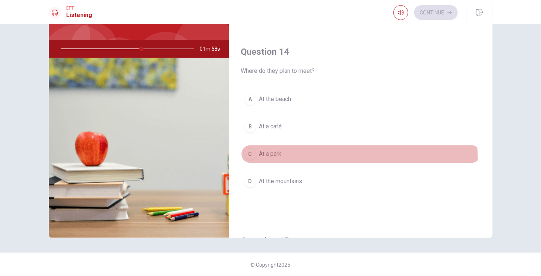
click at [269, 152] on button "C At a park" at bounding box center [360, 154] width 239 height 18
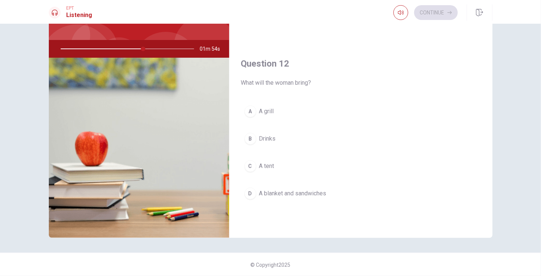
scroll to position [129, 0]
click at [287, 194] on button "D A blanket and sandwiches" at bounding box center [360, 192] width 239 height 18
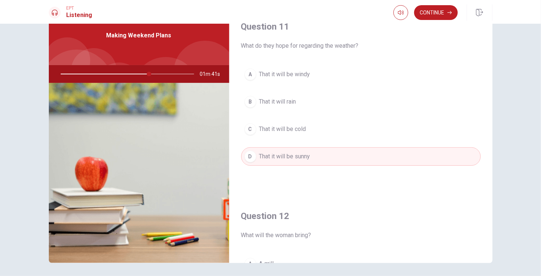
scroll to position [0, 0]
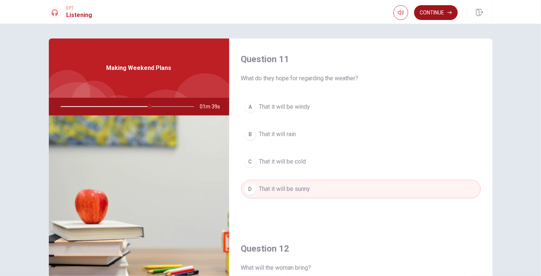
click at [430, 11] on button "Continue" at bounding box center [436, 12] width 44 height 15
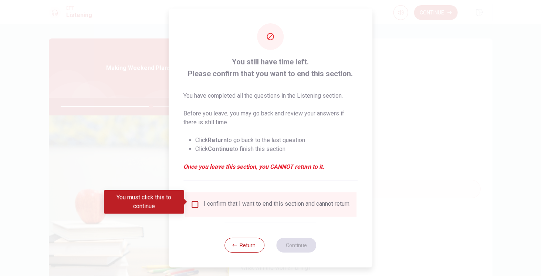
drag, startPoint x: 189, startPoint y: 203, endPoint x: 192, endPoint y: 207, distance: 4.7
click at [189, 203] on div "You must click this to continue" at bounding box center [146, 202] width 85 height 24
click at [191, 200] on input "You must click this to continue" at bounding box center [194, 204] width 9 height 9
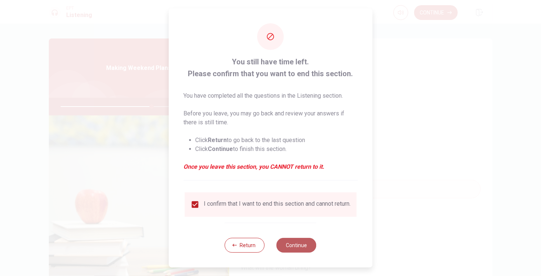
click at [283, 250] on button "Continue" at bounding box center [296, 245] width 40 height 15
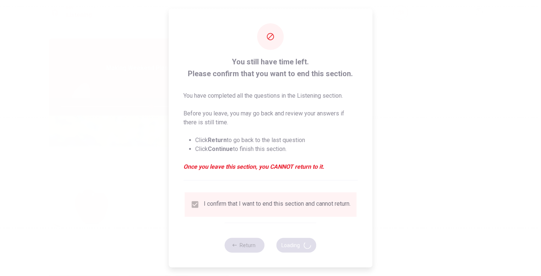
type input "69"
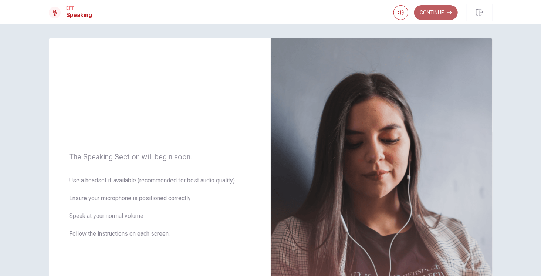
click at [424, 9] on button "Continue" at bounding box center [436, 12] width 44 height 15
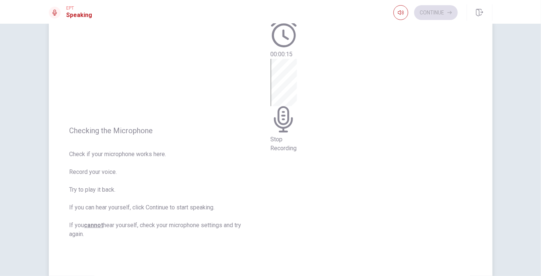
scroll to position [74, 0]
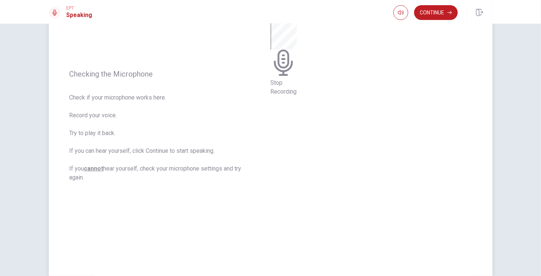
click at [297, 76] on icon at bounding box center [283, 63] width 26 height 26
click at [293, 23] on div at bounding box center [281, 10] width 22 height 25
click at [297, 23] on div at bounding box center [286, 10] width 22 height 25
click at [301, 59] on button "Record Again" at bounding box center [285, 41] width 31 height 36
click at [297, 96] on div "Stop Recording" at bounding box center [283, 49] width 26 height 94
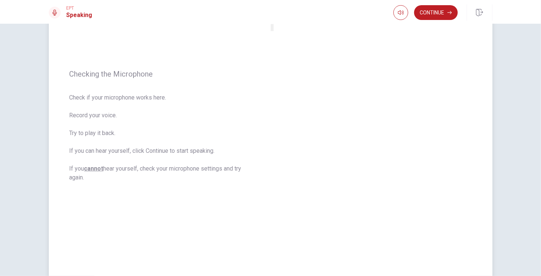
click at [293, 32] on div at bounding box center [281, 27] width 22 height 9
click at [273, 29] on icon "Play Audio" at bounding box center [273, 29] width 0 height 0
click at [437, 13] on button "Continue" at bounding box center [436, 12] width 44 height 15
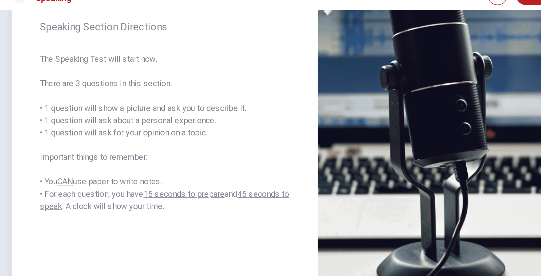
scroll to position [96, 0]
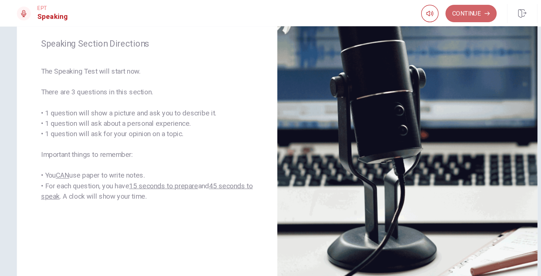
click at [442, 14] on button "Continue" at bounding box center [436, 12] width 44 height 15
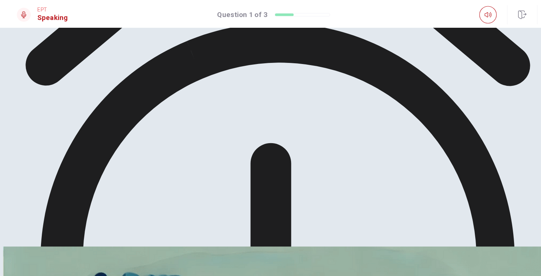
scroll to position [92, 0]
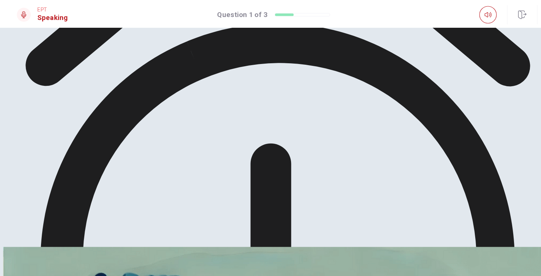
drag, startPoint x: 376, startPoint y: 111, endPoint x: 375, endPoint y: 116, distance: 5.3
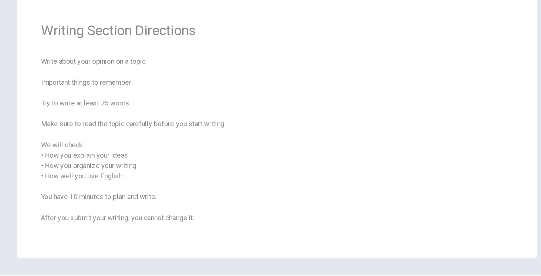
scroll to position [0, 0]
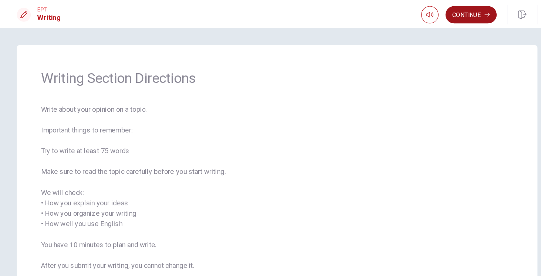
click at [447, 8] on button "Continue" at bounding box center [436, 12] width 44 height 15
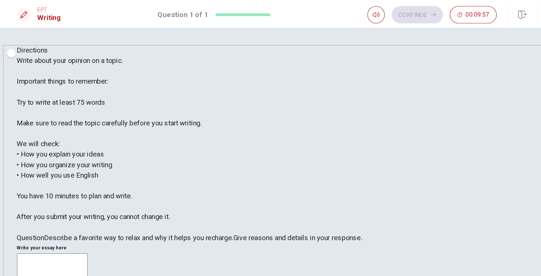
type textarea "ㅑ"
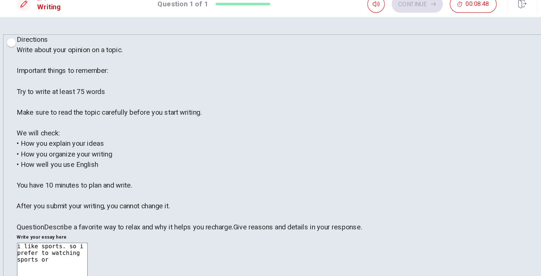
drag, startPoint x: 375, startPoint y: 75, endPoint x: 357, endPoint y: 84, distance: 20.0
drag, startPoint x: 321, startPoint y: 77, endPoint x: 325, endPoint y: 77, distance: 4.4
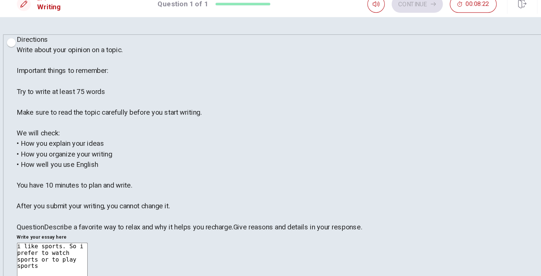
drag, startPoint x: 318, startPoint y: 84, endPoint x: 345, endPoint y: 92, distance: 28.2
click at [492, 109] on div "Directions Write about your opinion on a topic. Important things to remember: T…" at bounding box center [270, 236] width 467 height 397
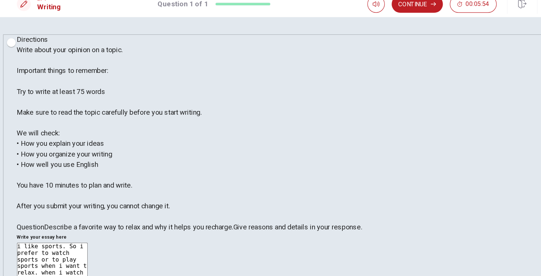
click at [492, 109] on div "Directions Write about your opinion on a topic. Important things to remember: T…" at bounding box center [270, 236] width 467 height 397
drag, startPoint x: 415, startPoint y: 85, endPoint x: 440, endPoint y: 87, distance: 25.6
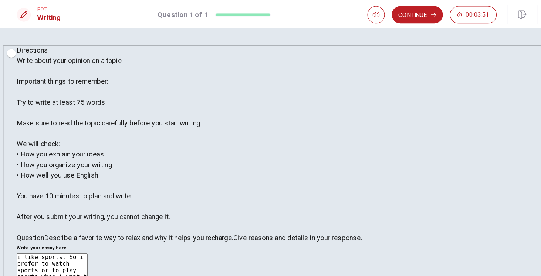
drag, startPoint x: 360, startPoint y: 103, endPoint x: 359, endPoint y: 110, distance: 7.1
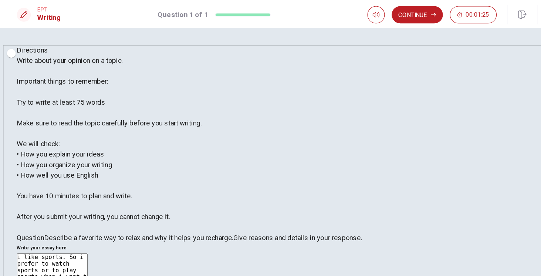
drag, startPoint x: 441, startPoint y: 109, endPoint x: 436, endPoint y: 109, distance: 4.9
drag, startPoint x: 464, startPoint y: 124, endPoint x: 454, endPoint y: 123, distance: 9.7
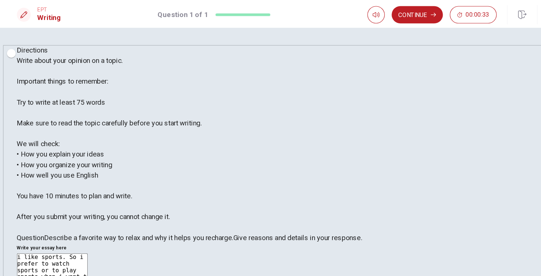
drag, startPoint x: 456, startPoint y: 47, endPoint x: 451, endPoint y: 40, distance: 8.5
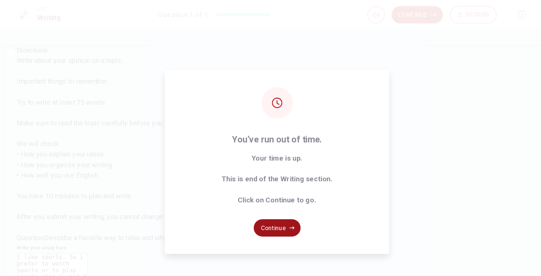
type textarea "i like sports. So i prefer to watch sports or to play sports when i want t rela…"
click at [283, 191] on button "Continue" at bounding box center [270, 194] width 40 height 15
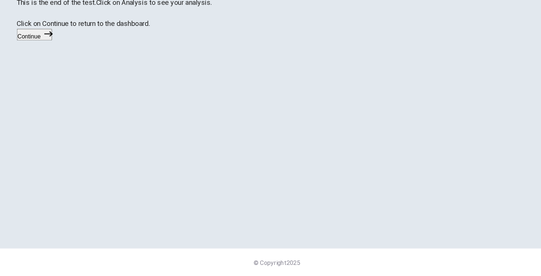
click at [79, 73] on icon "button" at bounding box center [75, 69] width 7 height 7
